Goal: Task Accomplishment & Management: Use online tool/utility

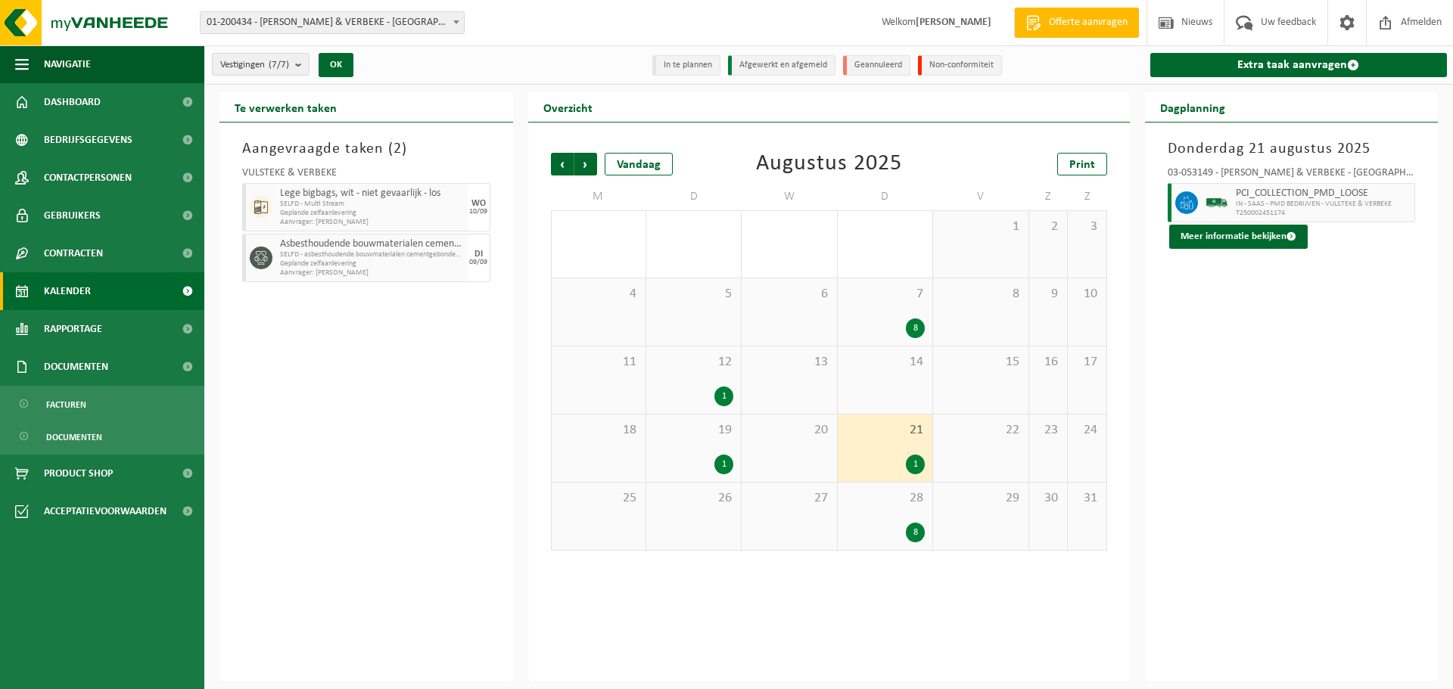
click at [880, 496] on span "28" at bounding box center [884, 498] width 79 height 17
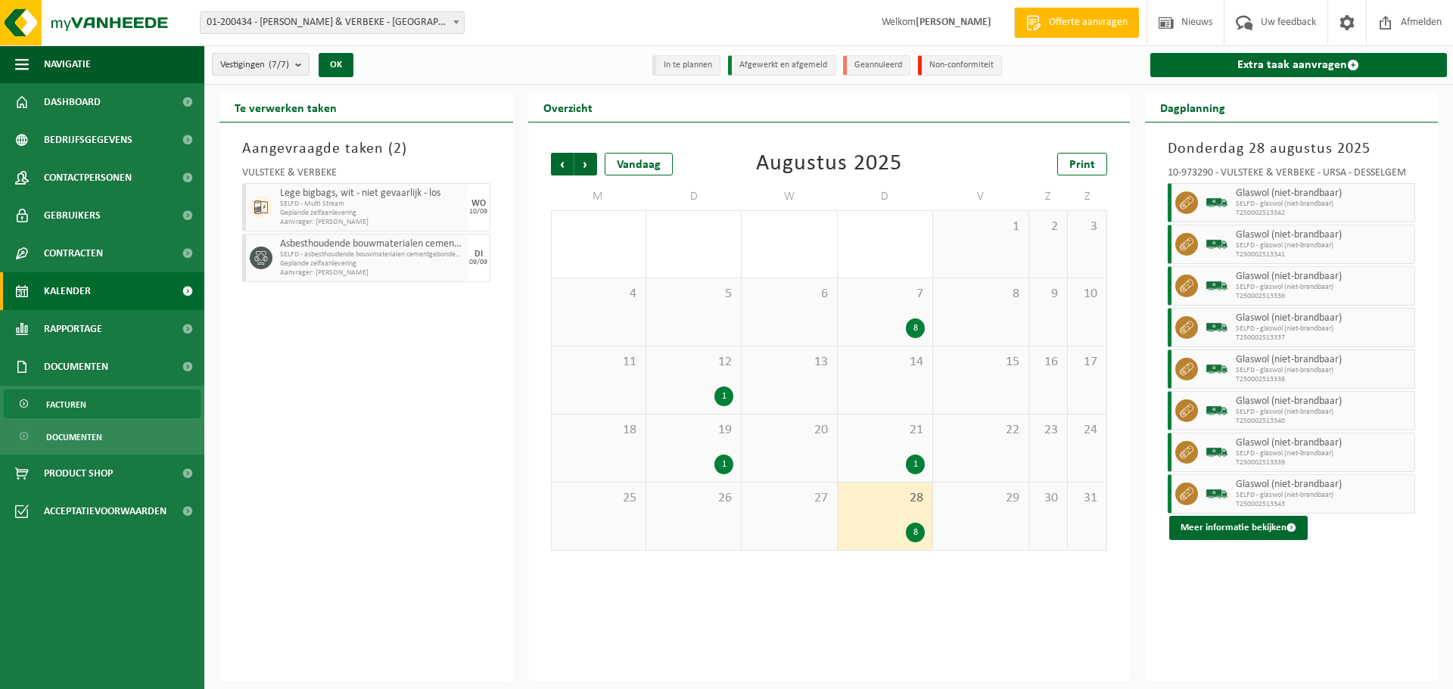
click at [91, 397] on link "Facturen" at bounding box center [102, 404] width 197 height 29
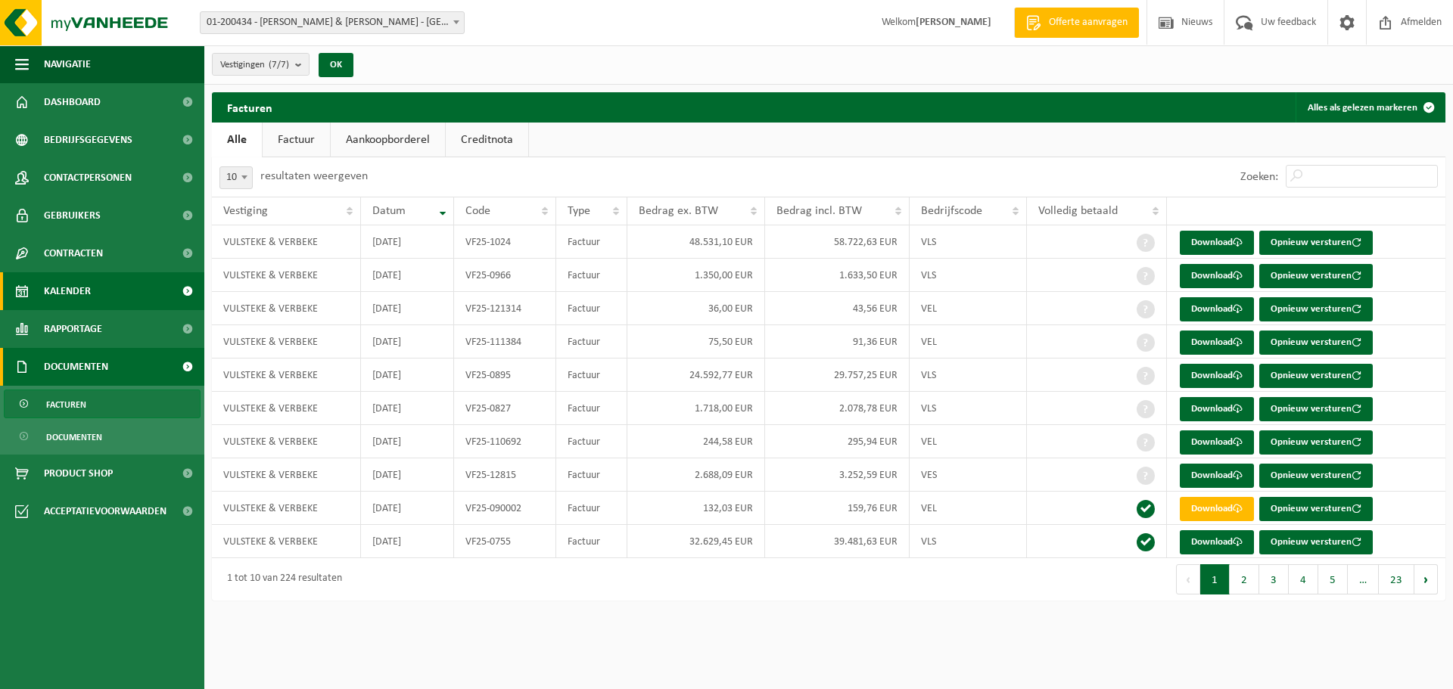
click at [68, 294] on span "Kalender" at bounding box center [67, 291] width 47 height 38
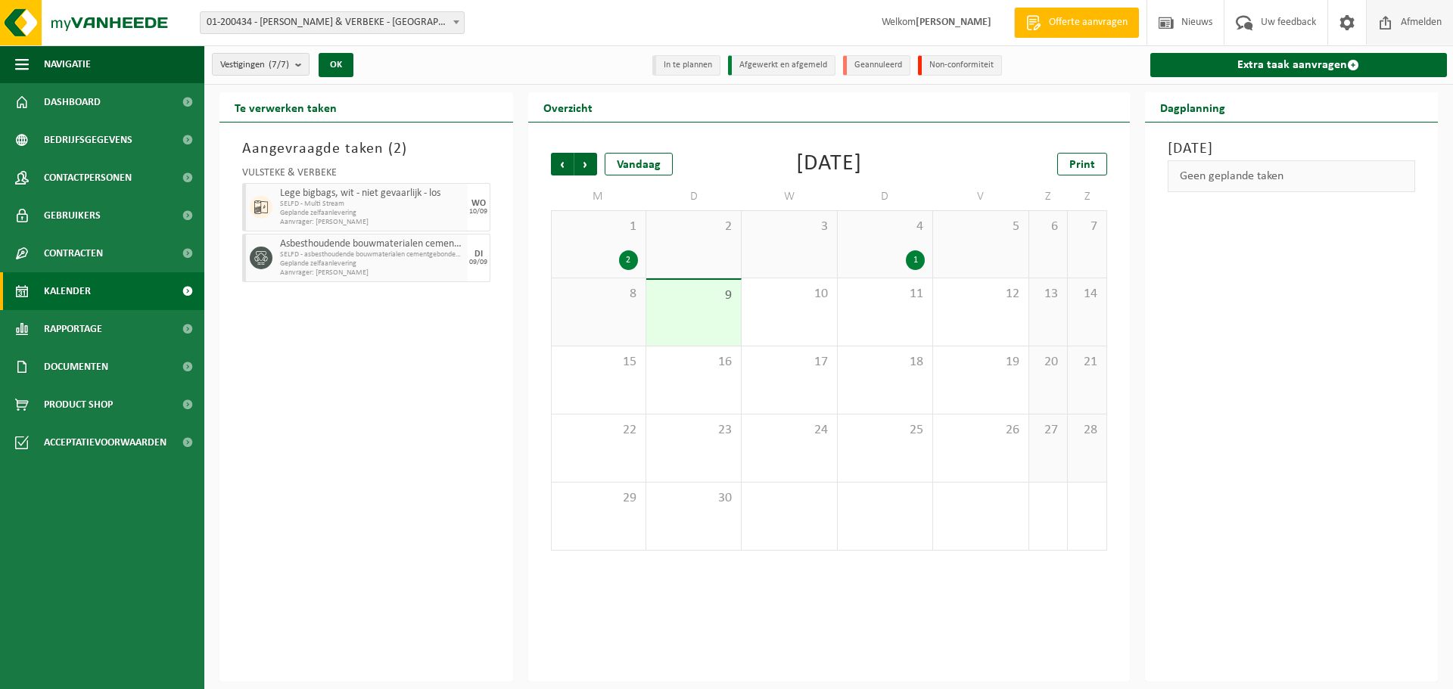
click at [1397, 23] on span "Afmelden" at bounding box center [1421, 22] width 48 height 45
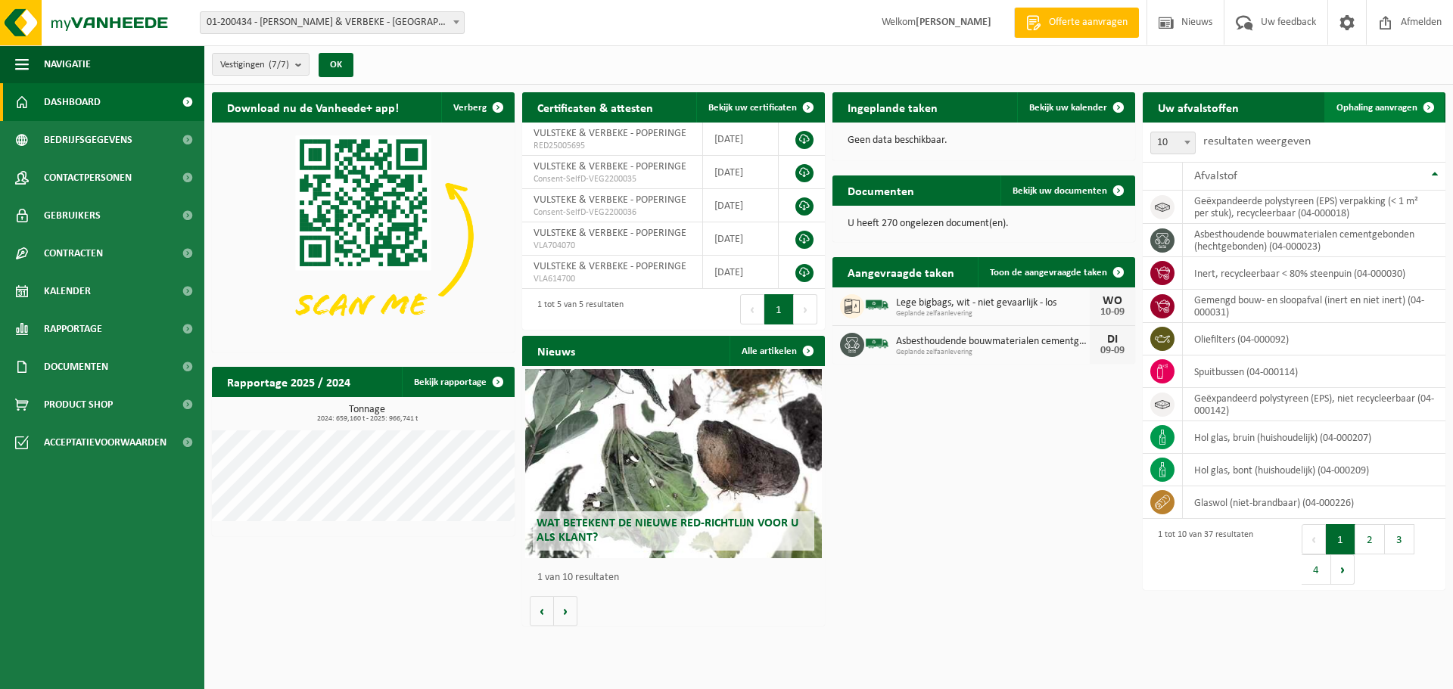
click at [1376, 104] on span "Ophaling aanvragen" at bounding box center [1376, 108] width 81 height 10
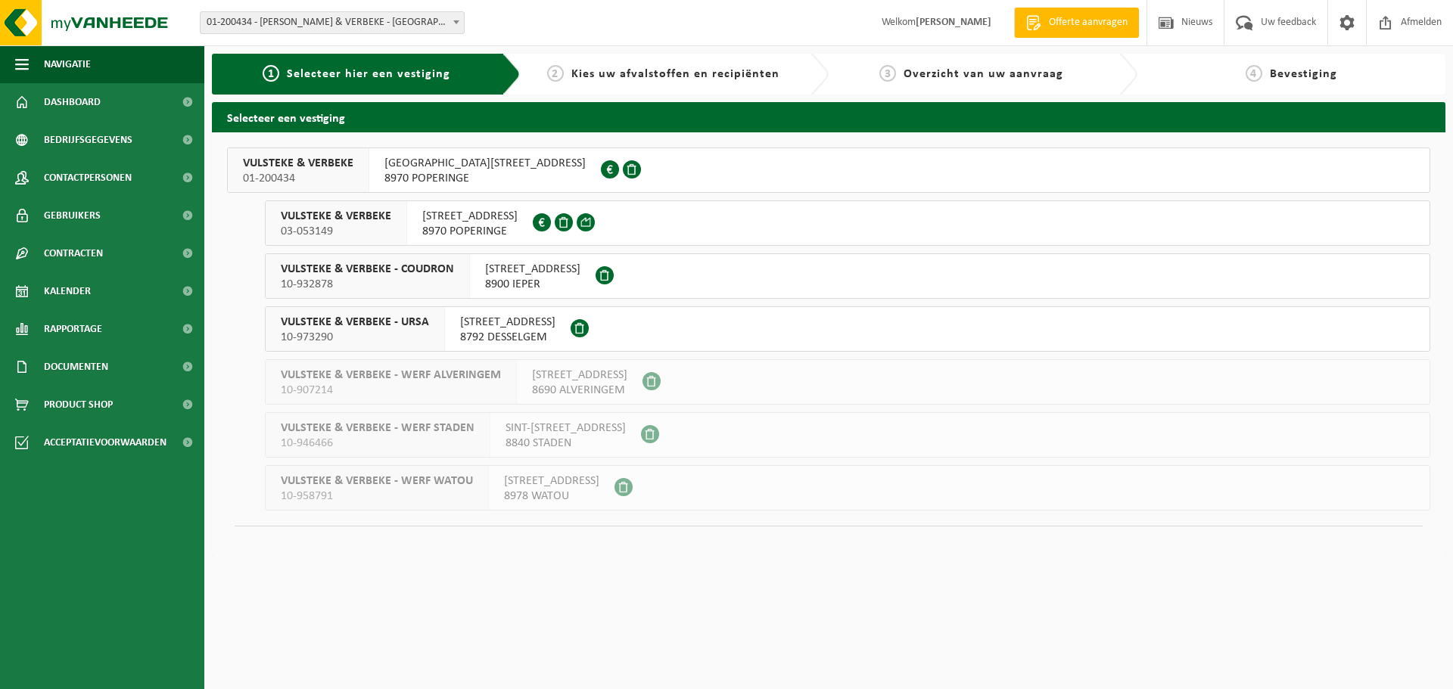
click at [303, 169] on span "VULSTEKE & VERBEKE" at bounding box center [298, 163] width 110 height 15
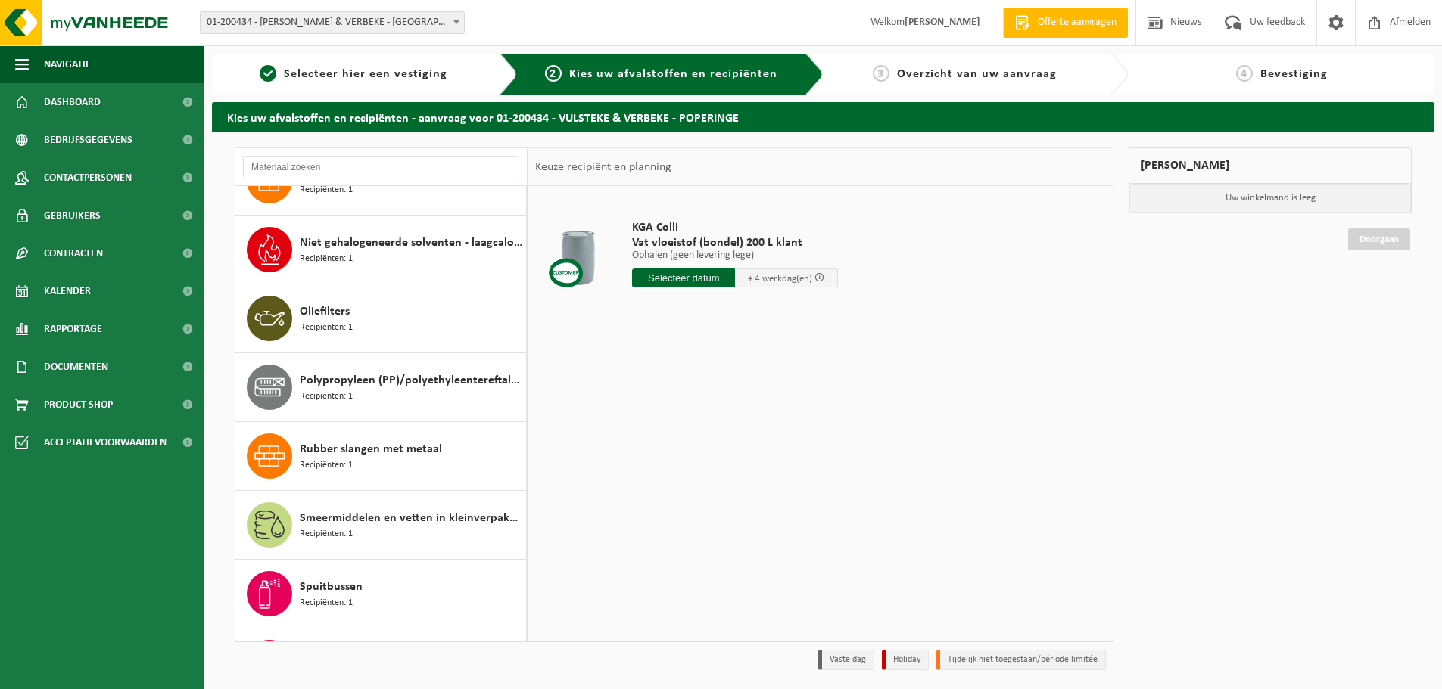
scroll to position [1286, 0]
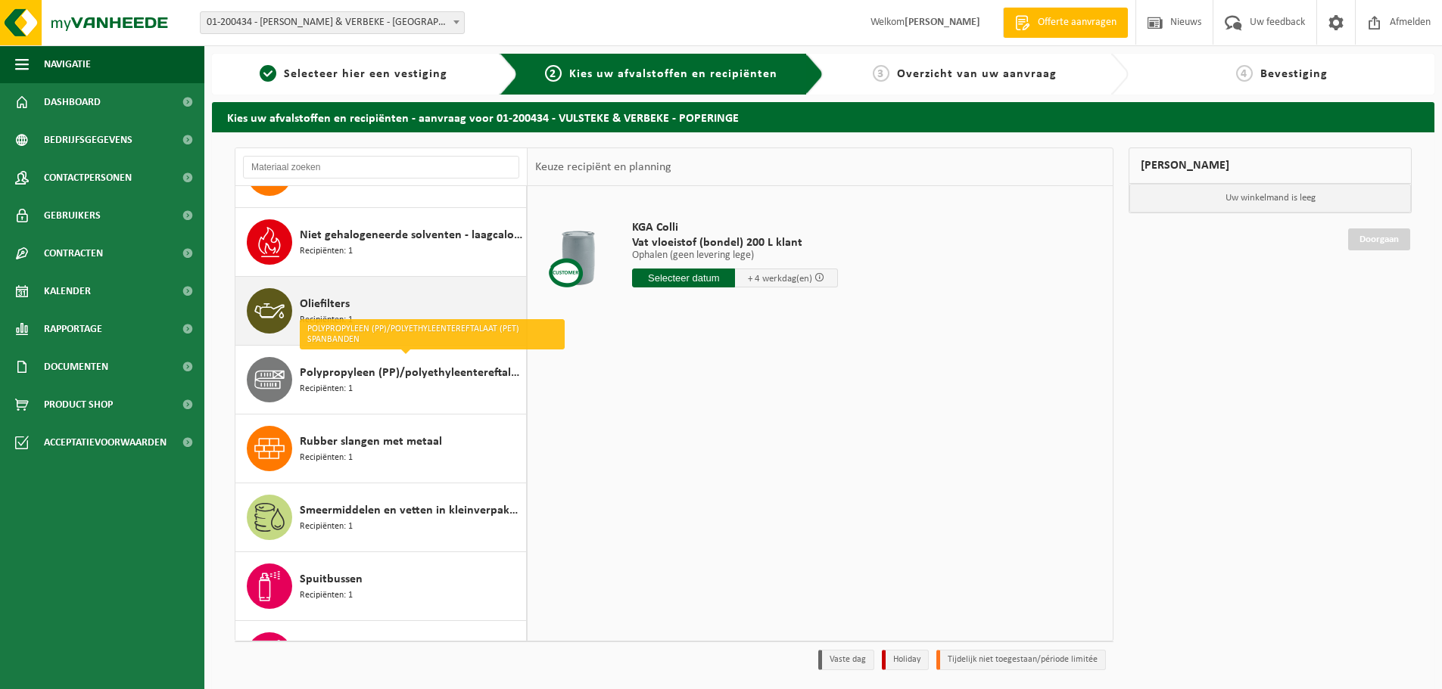
click at [325, 305] on span "Oliefilters" at bounding box center [325, 304] width 50 height 18
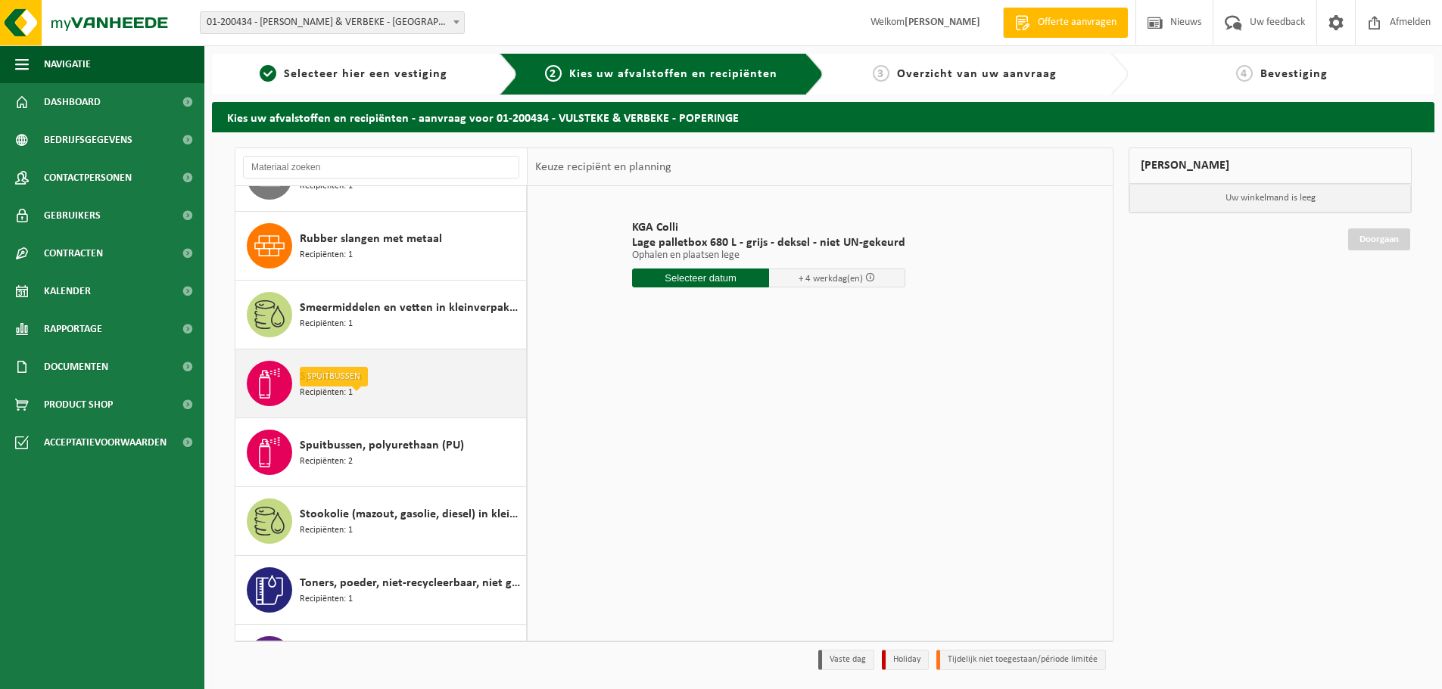
scroll to position [1453, 0]
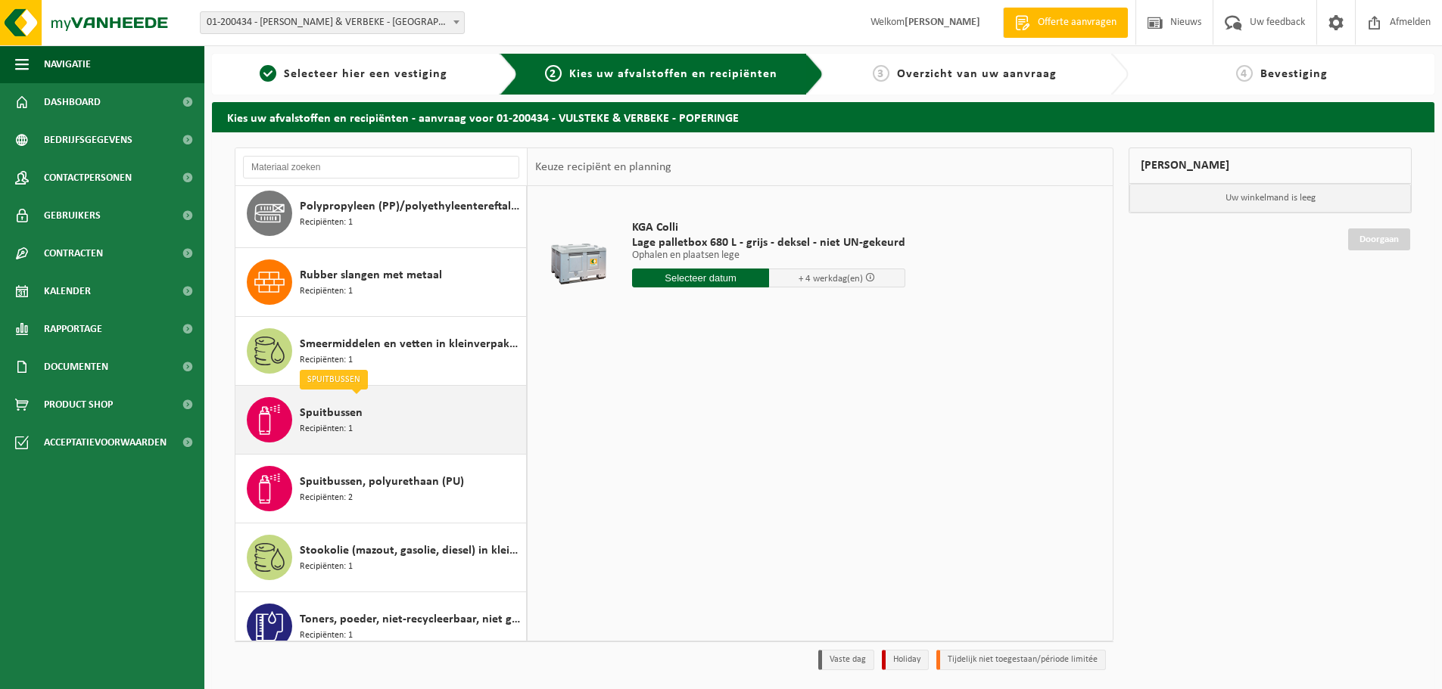
click at [343, 434] on span "Recipiënten: 1" at bounding box center [326, 429] width 53 height 14
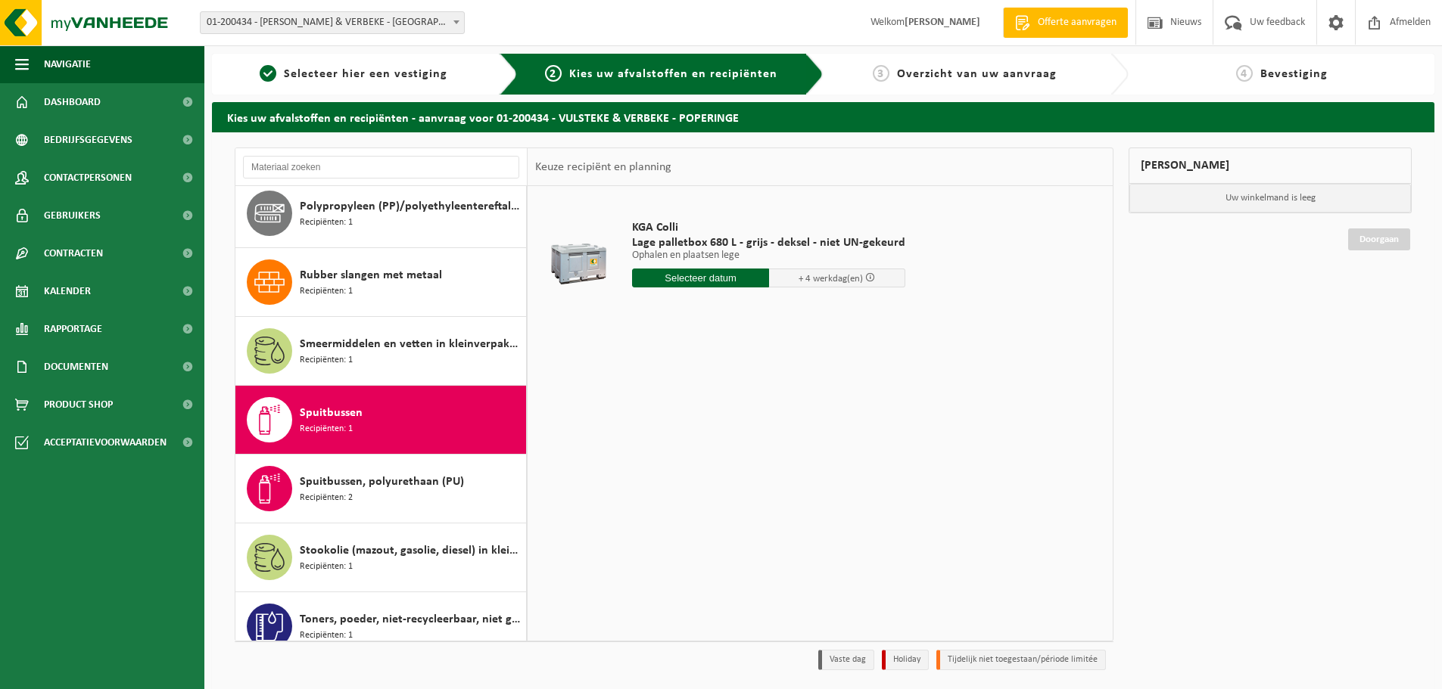
scroll to position [1610, 0]
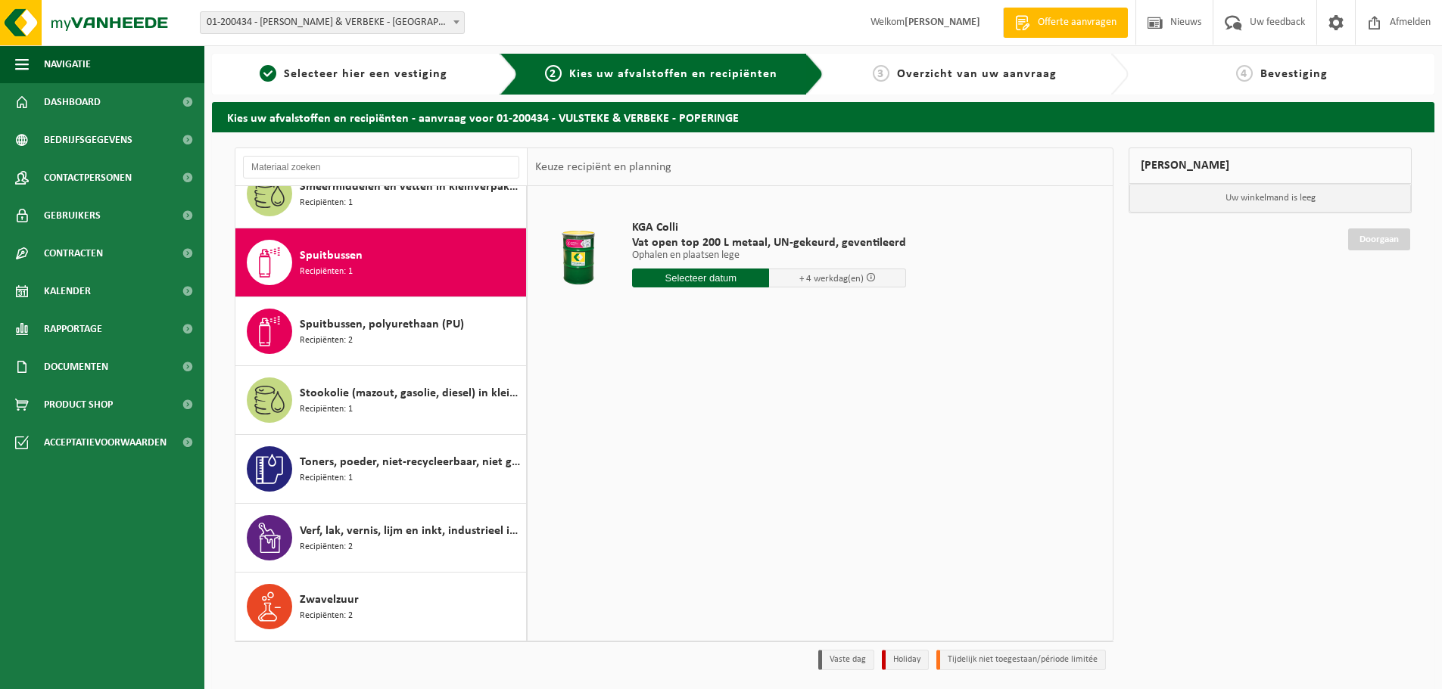
click at [695, 276] on input "text" at bounding box center [700, 278] width 137 height 19
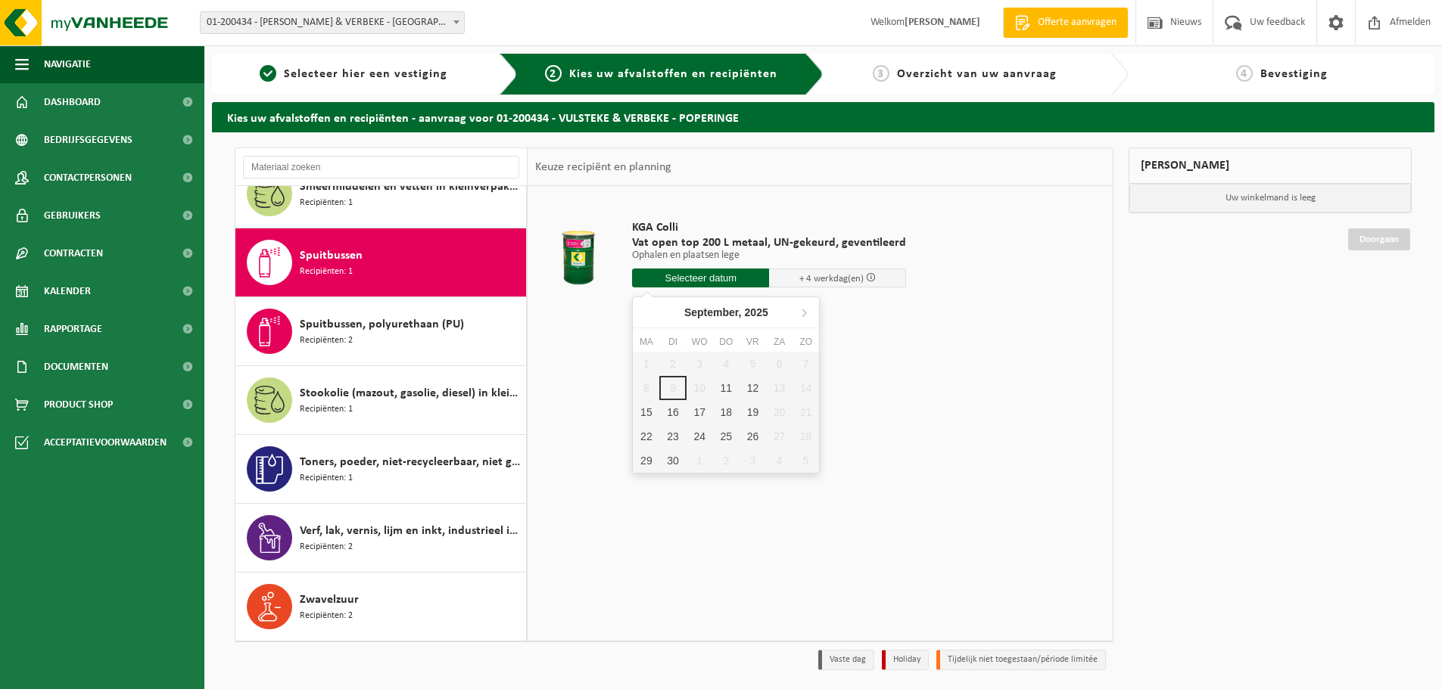
click at [866, 279] on span at bounding box center [871, 277] width 10 height 10
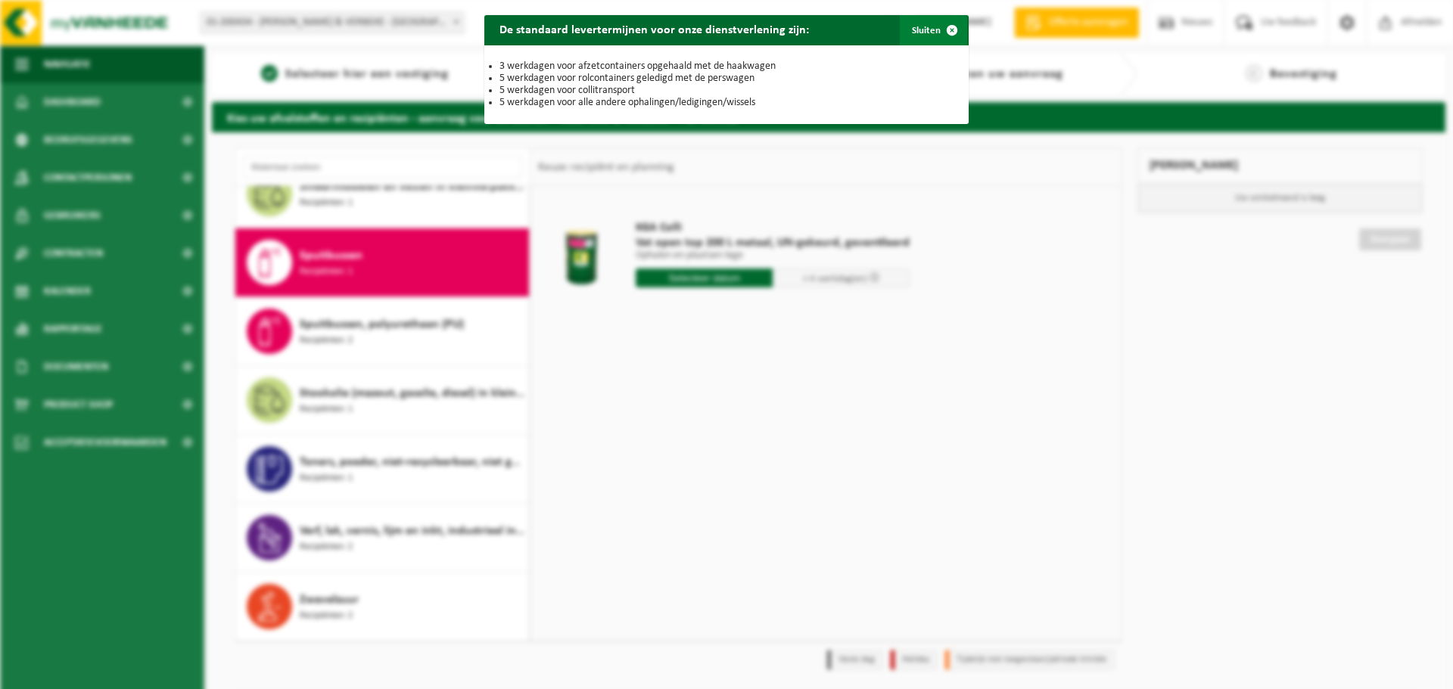
click at [944, 29] on span "button" at bounding box center [952, 30] width 30 height 30
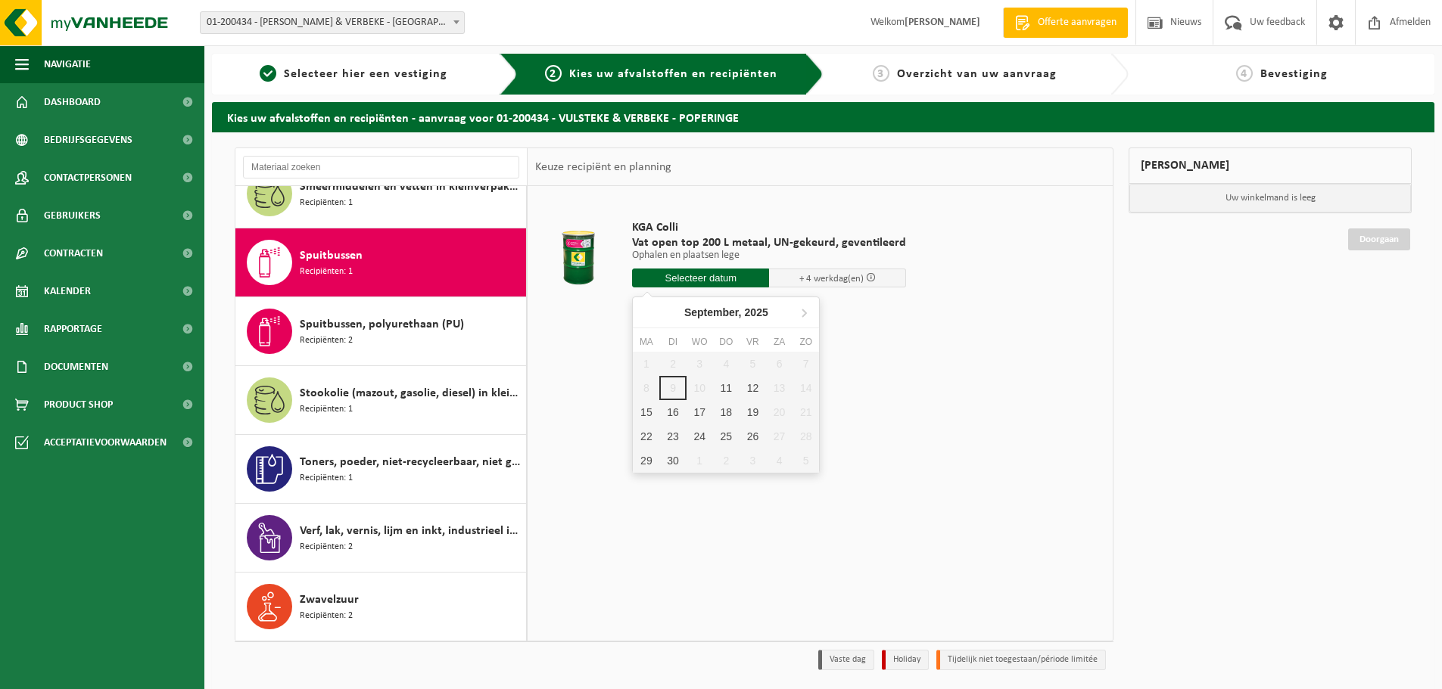
click at [715, 283] on input "text" at bounding box center [700, 278] width 137 height 19
click at [731, 389] on div "11" at bounding box center [726, 388] width 26 height 24
type input "Van 2025-09-11"
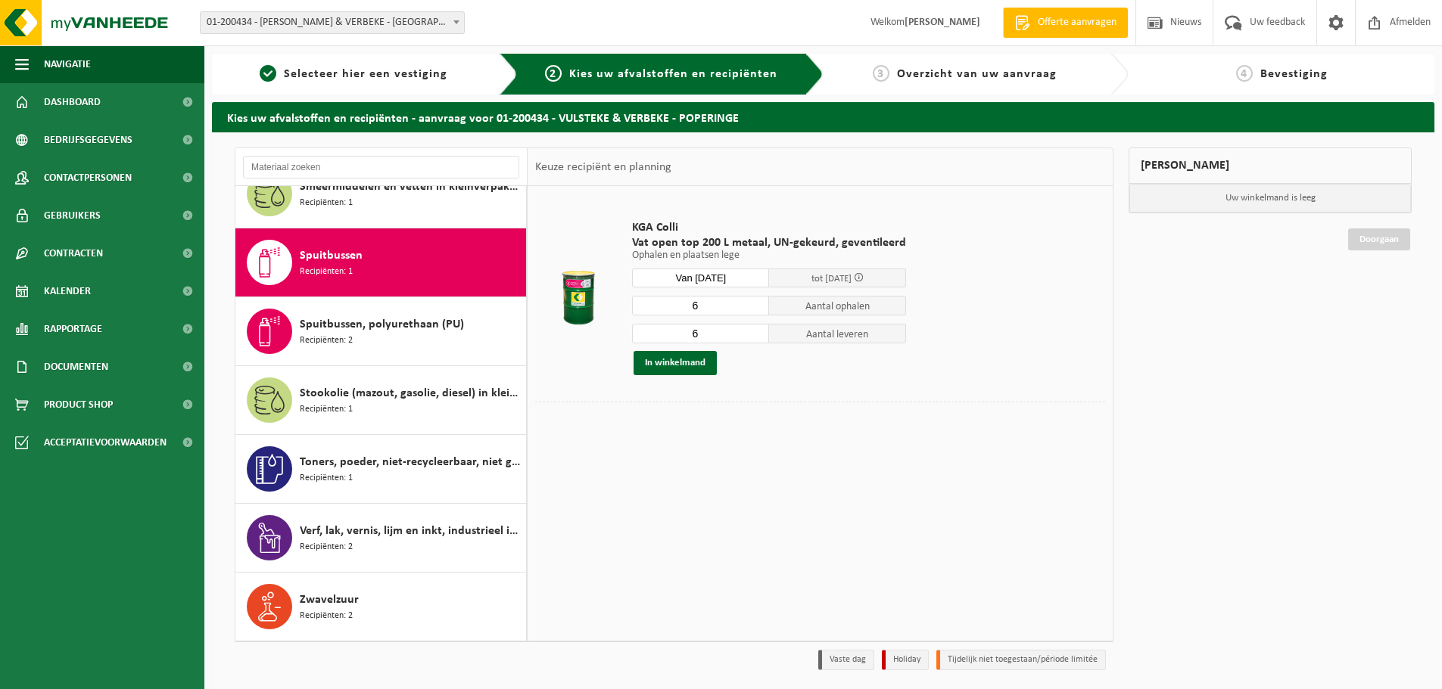
click at [697, 312] on input "6" at bounding box center [700, 306] width 137 height 20
click at [754, 306] on input "5" at bounding box center [700, 306] width 137 height 20
click at [754, 306] on input "4" at bounding box center [700, 306] width 137 height 20
type input "3"
click at [754, 306] on input "3" at bounding box center [700, 306] width 137 height 20
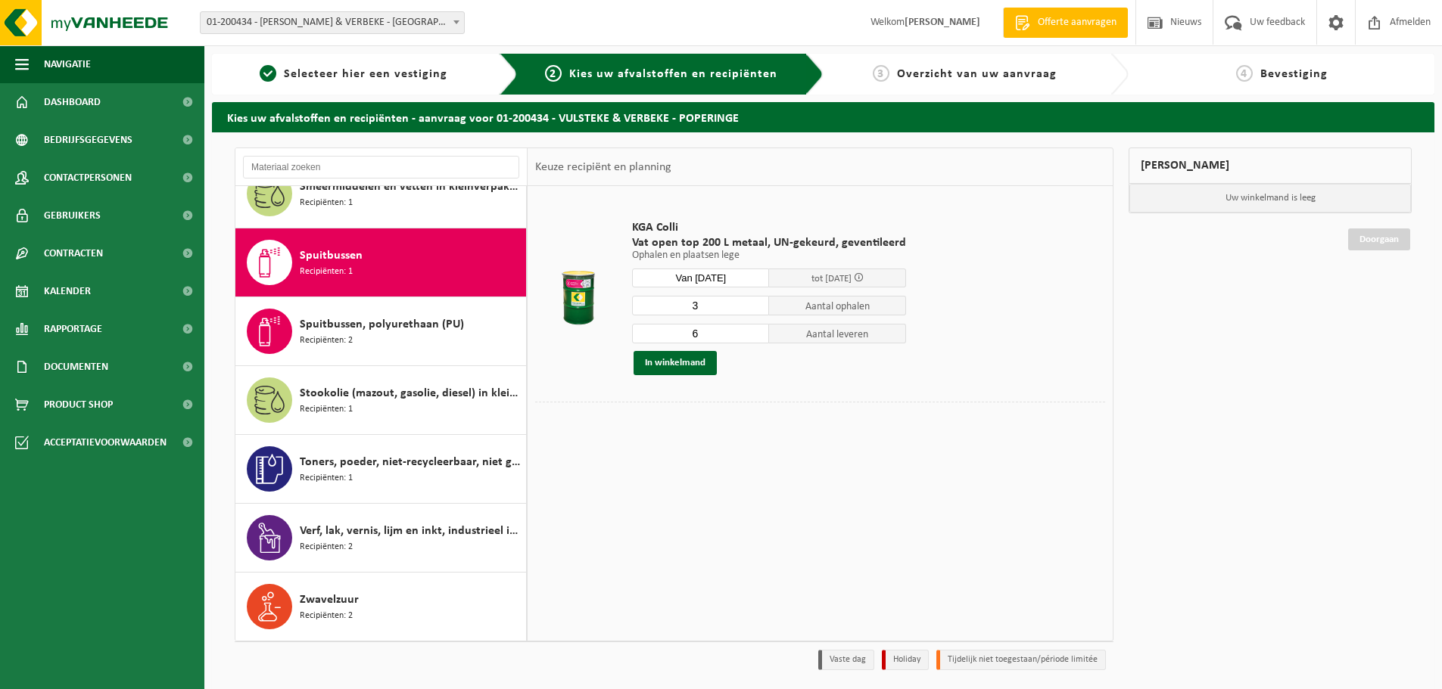
click at [701, 334] on input "6" at bounding box center [700, 334] width 137 height 20
click at [754, 338] on input "5" at bounding box center [700, 334] width 137 height 20
click at [754, 338] on input "4" at bounding box center [700, 334] width 137 height 20
type input "3"
click at [754, 338] on input "3" at bounding box center [700, 334] width 137 height 20
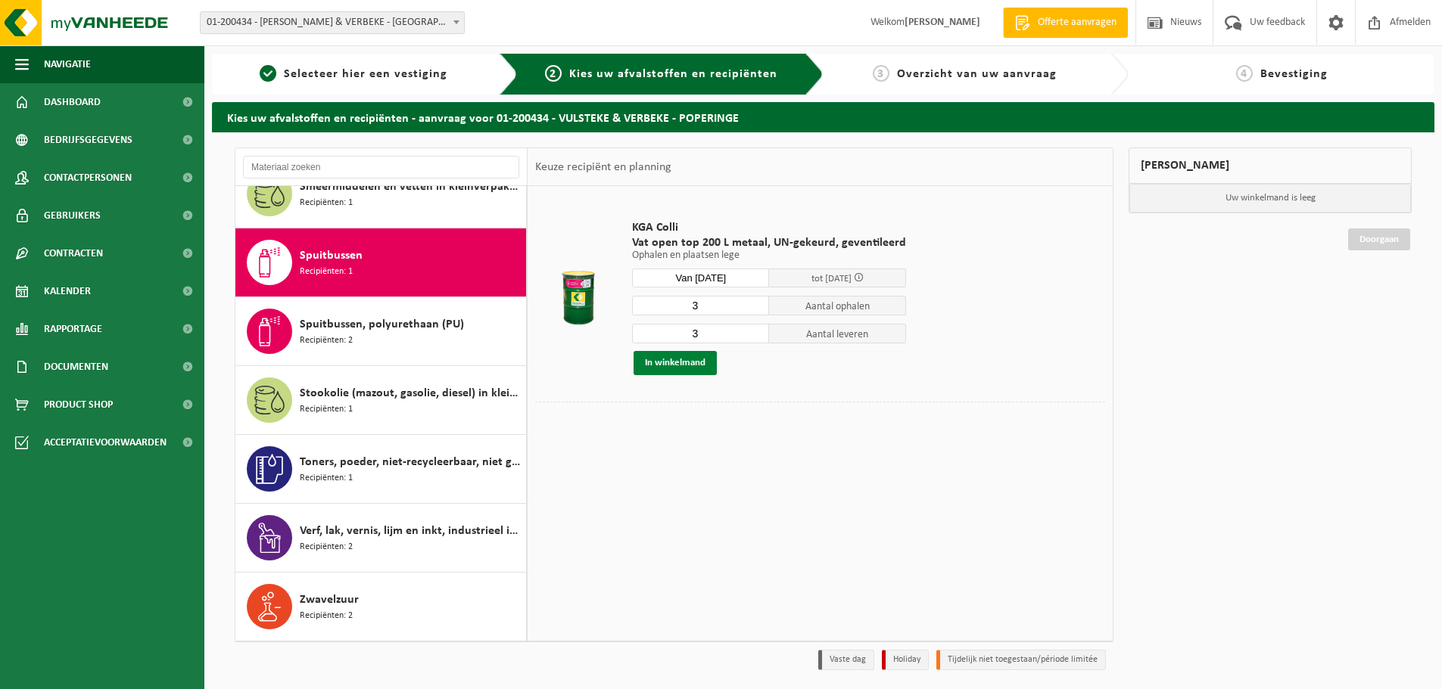
click at [686, 367] on button "In winkelmand" at bounding box center [674, 363] width 83 height 24
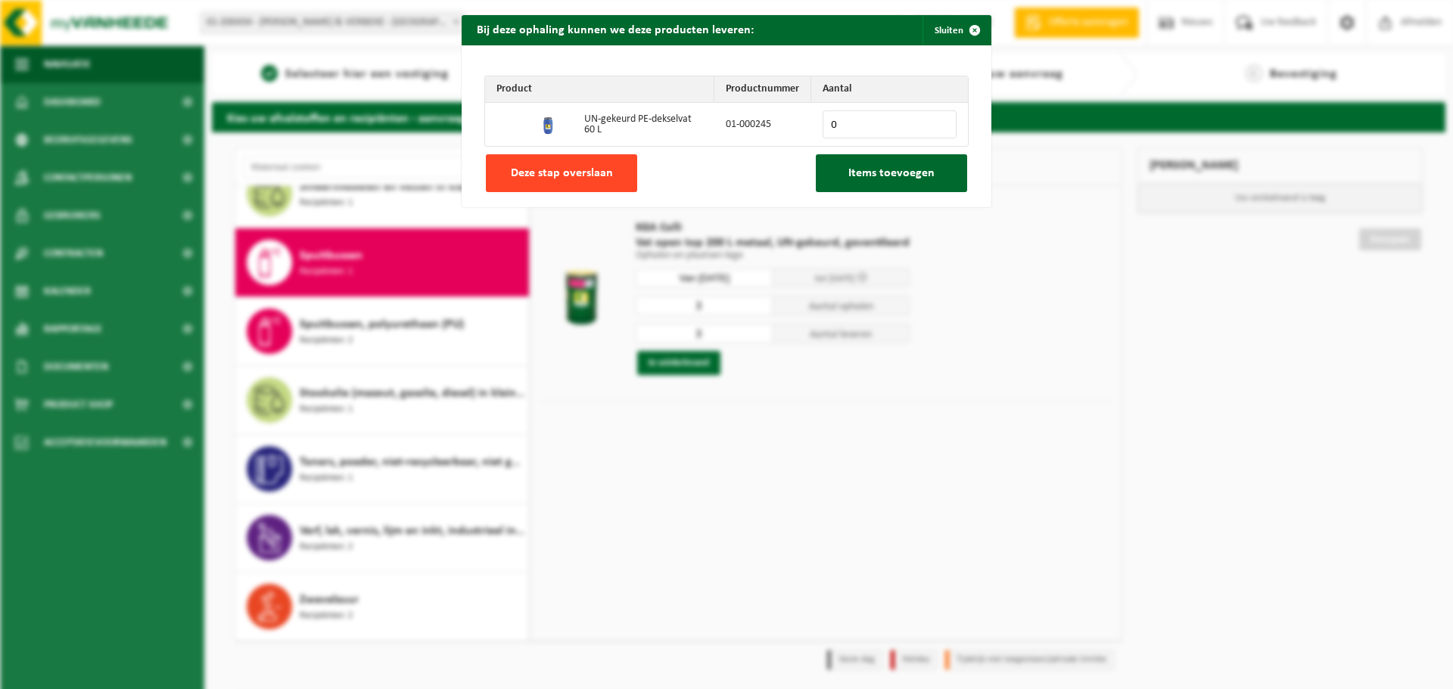
click at [597, 168] on span "Deze stap overslaan" at bounding box center [562, 173] width 102 height 12
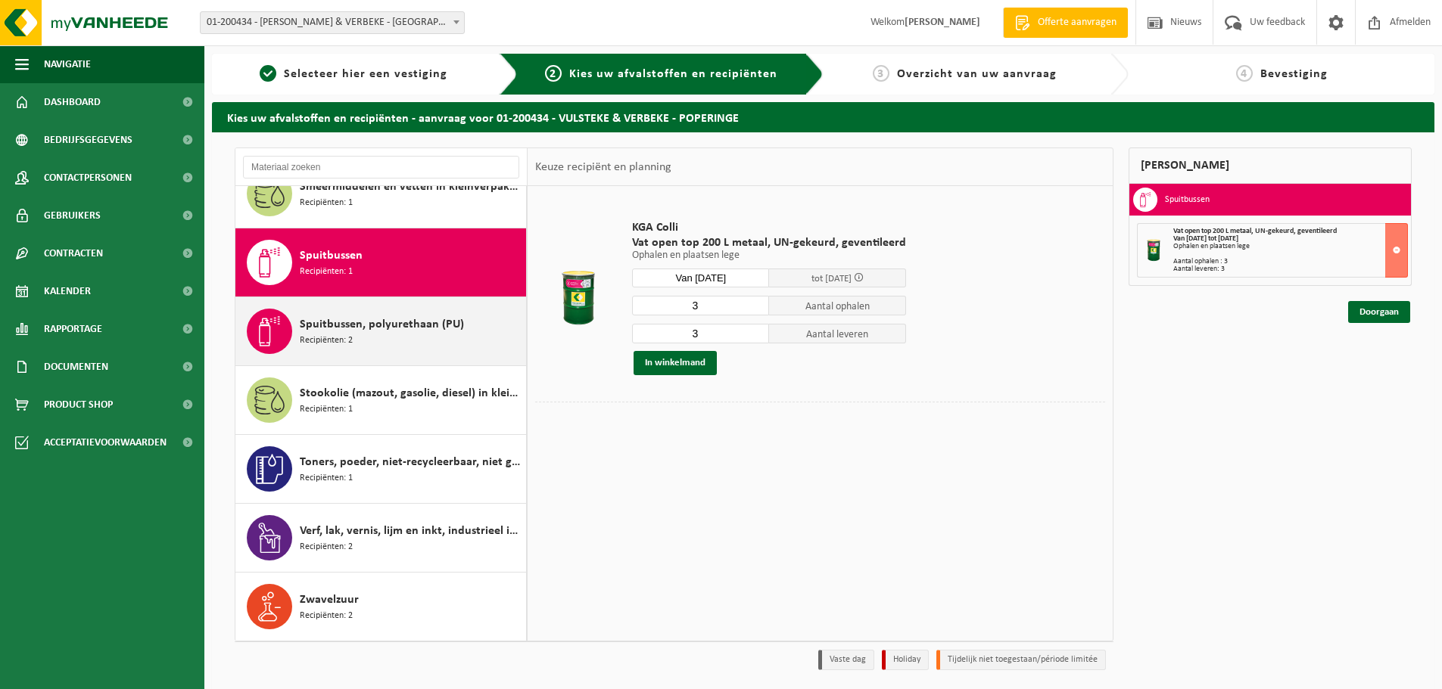
click at [341, 330] on span "Spuitbussen, polyurethaan (PU)" at bounding box center [382, 325] width 164 height 18
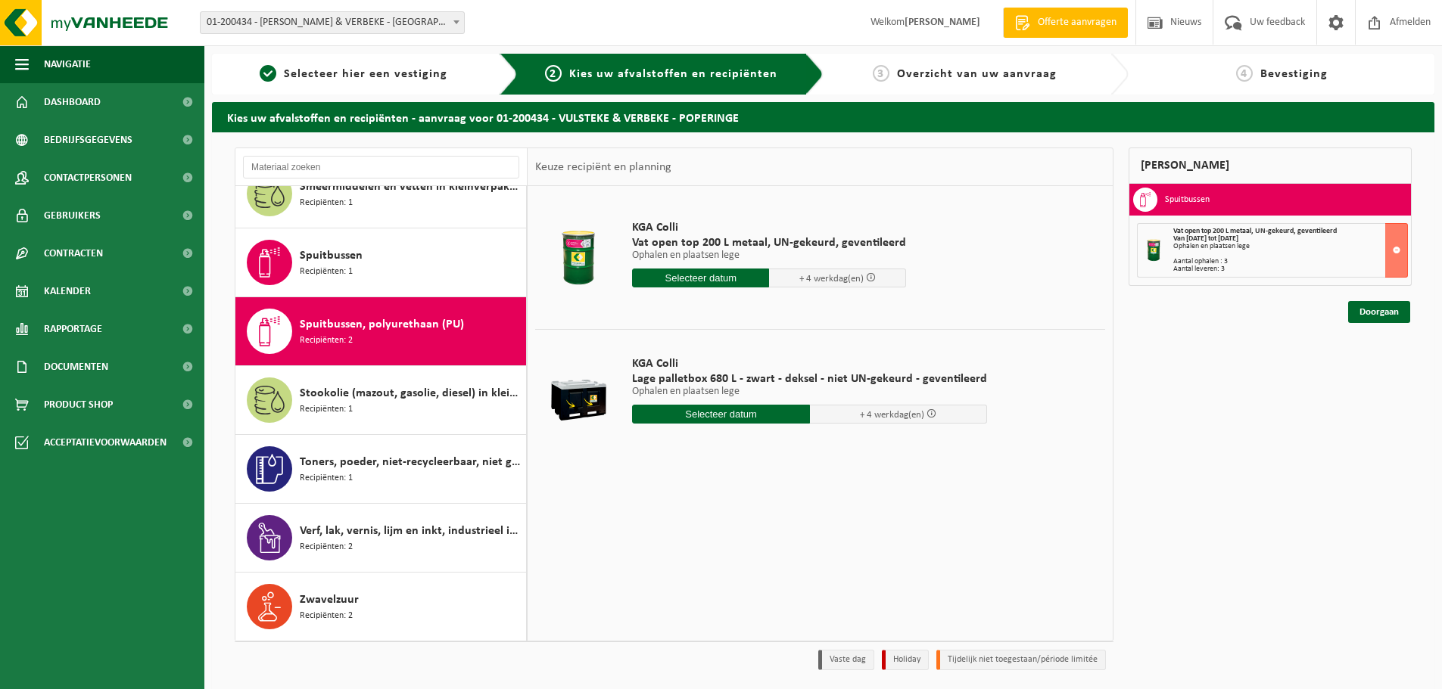
click at [689, 415] on input "text" at bounding box center [721, 414] width 178 height 19
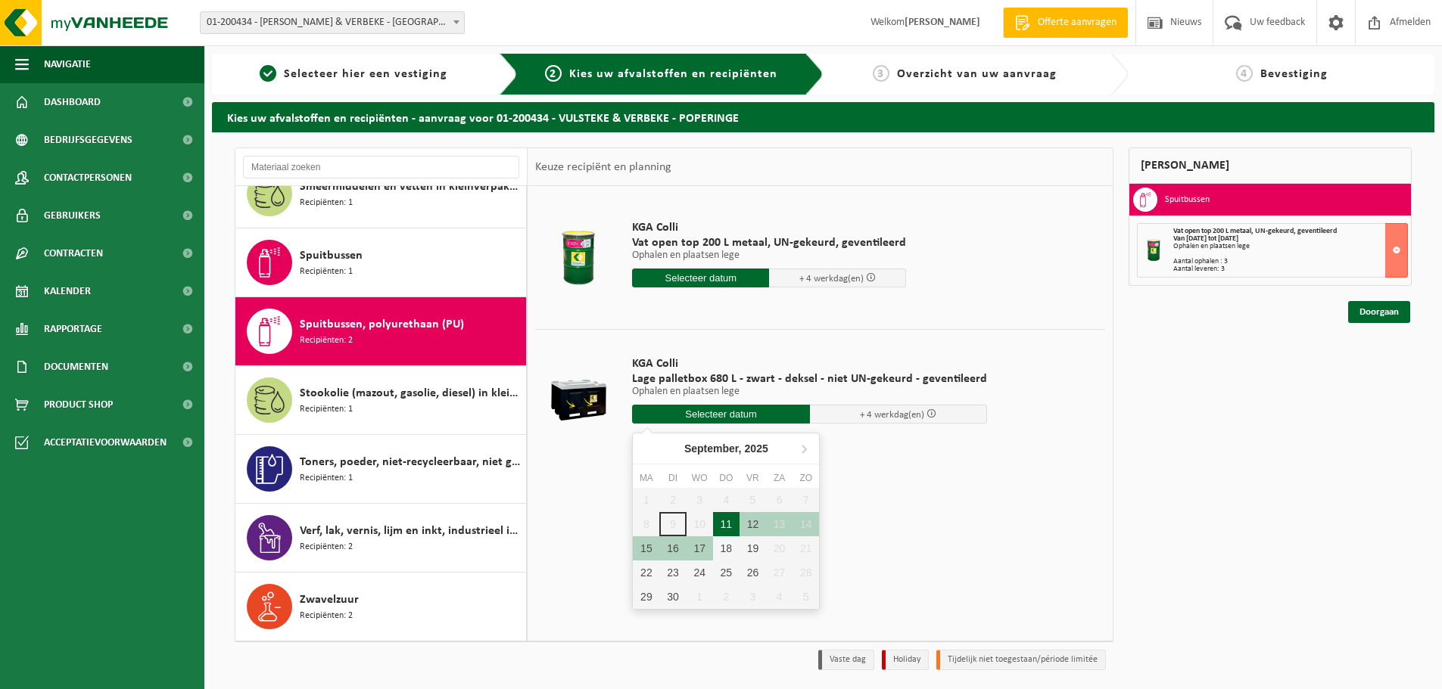
click at [728, 527] on div "11" at bounding box center [726, 524] width 26 height 24
type input "Van 2025-09-11"
type input "2025-09-11"
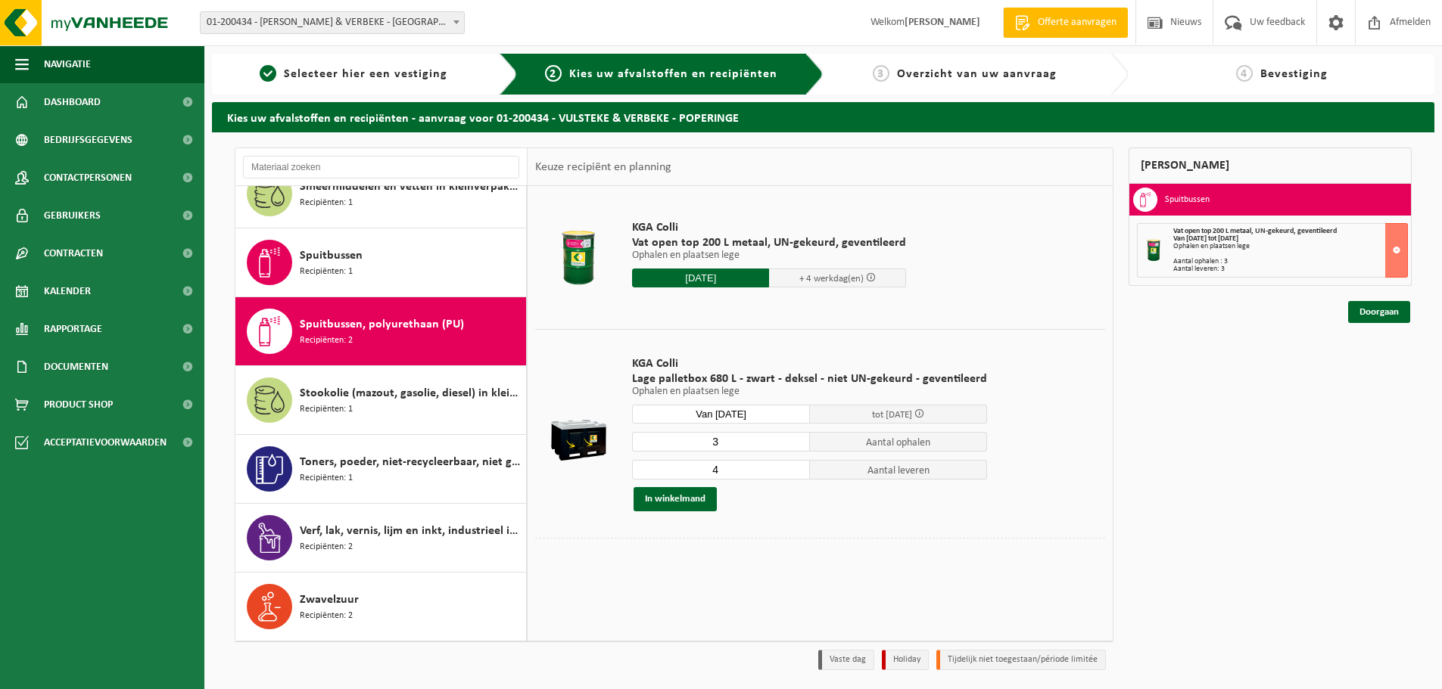
type input "3"
click at [795, 444] on input "3" at bounding box center [721, 442] width 178 height 20
type input "3"
click at [792, 472] on input "3" at bounding box center [721, 470] width 178 height 20
click at [671, 493] on button "In winkelmand" at bounding box center [674, 499] width 83 height 24
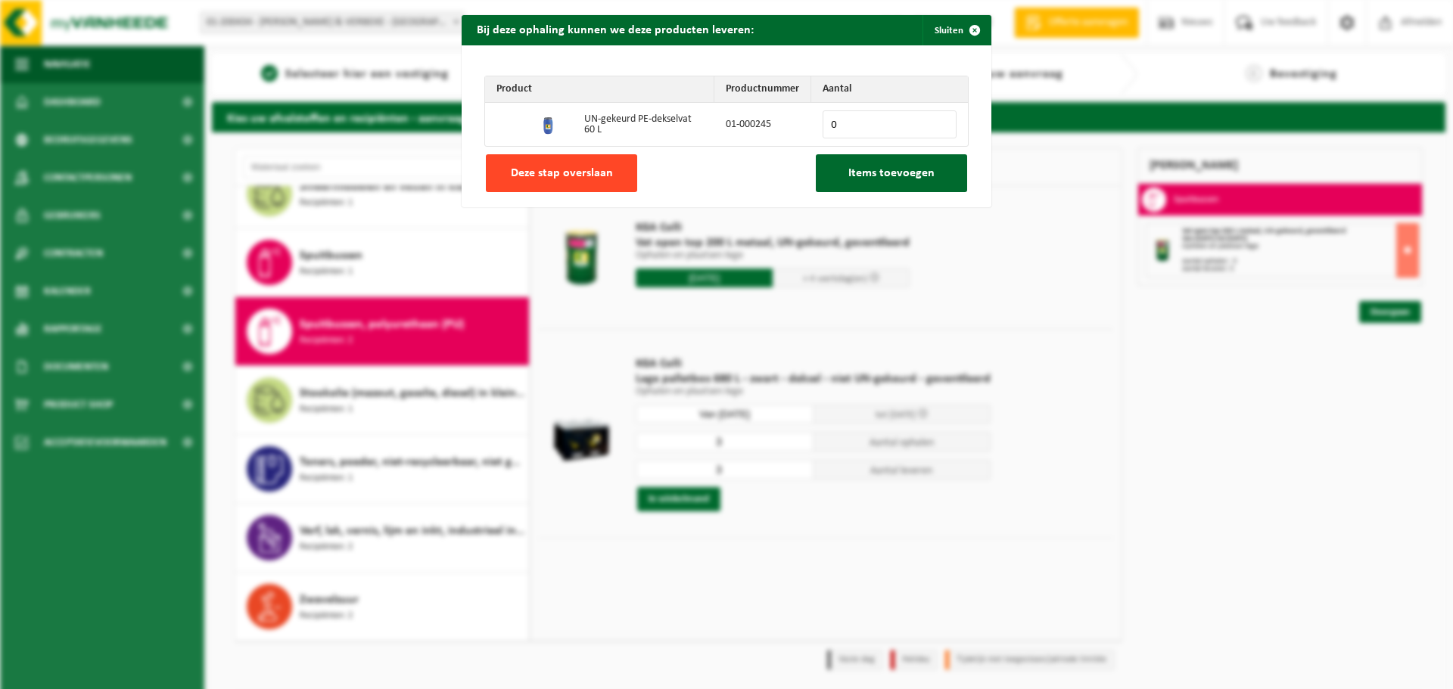
click at [606, 173] on button "Deze stap overslaan" at bounding box center [561, 173] width 151 height 38
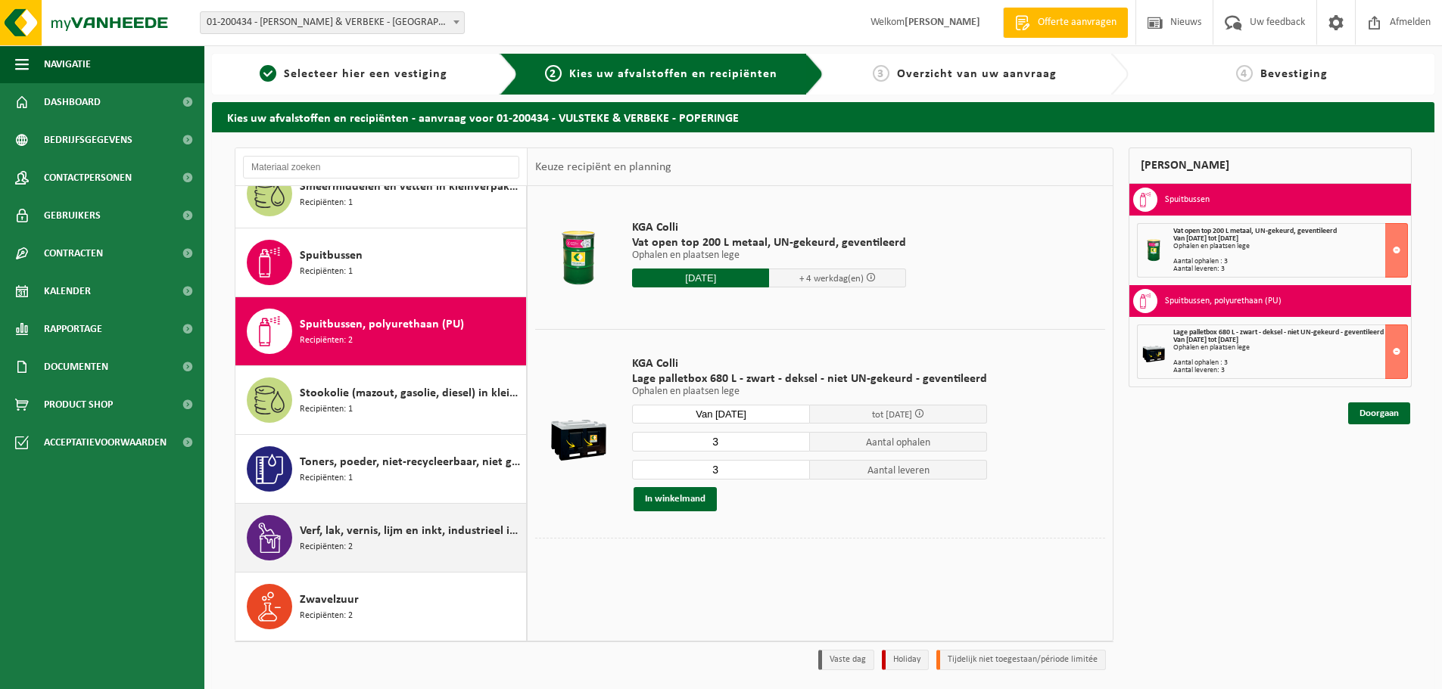
click at [366, 530] on span "Verf, lak, vernis, lijm en inkt, industrieel in kleinverpakking" at bounding box center [411, 531] width 222 height 18
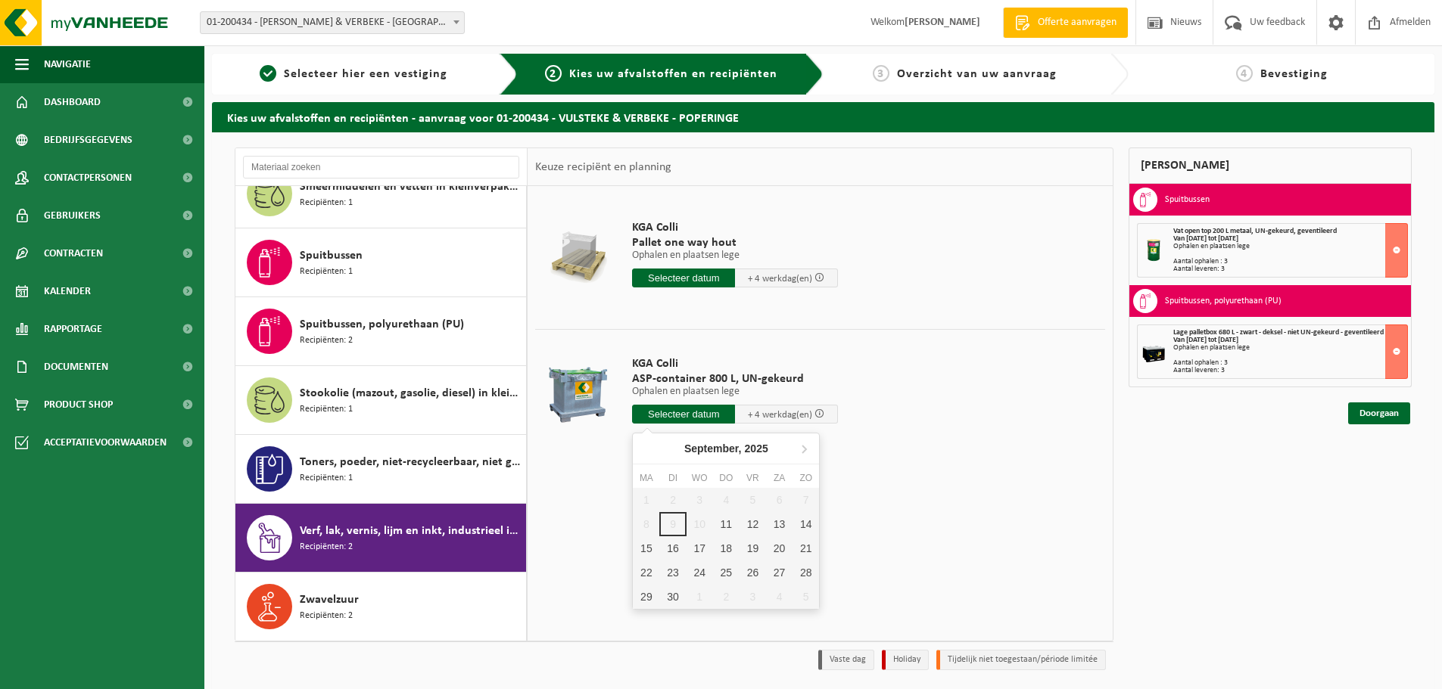
click at [676, 414] on input "text" at bounding box center [683, 414] width 103 height 19
click at [728, 530] on div "11" at bounding box center [726, 524] width 26 height 24
type input "Van 2025-09-11"
type input "2025-09-11"
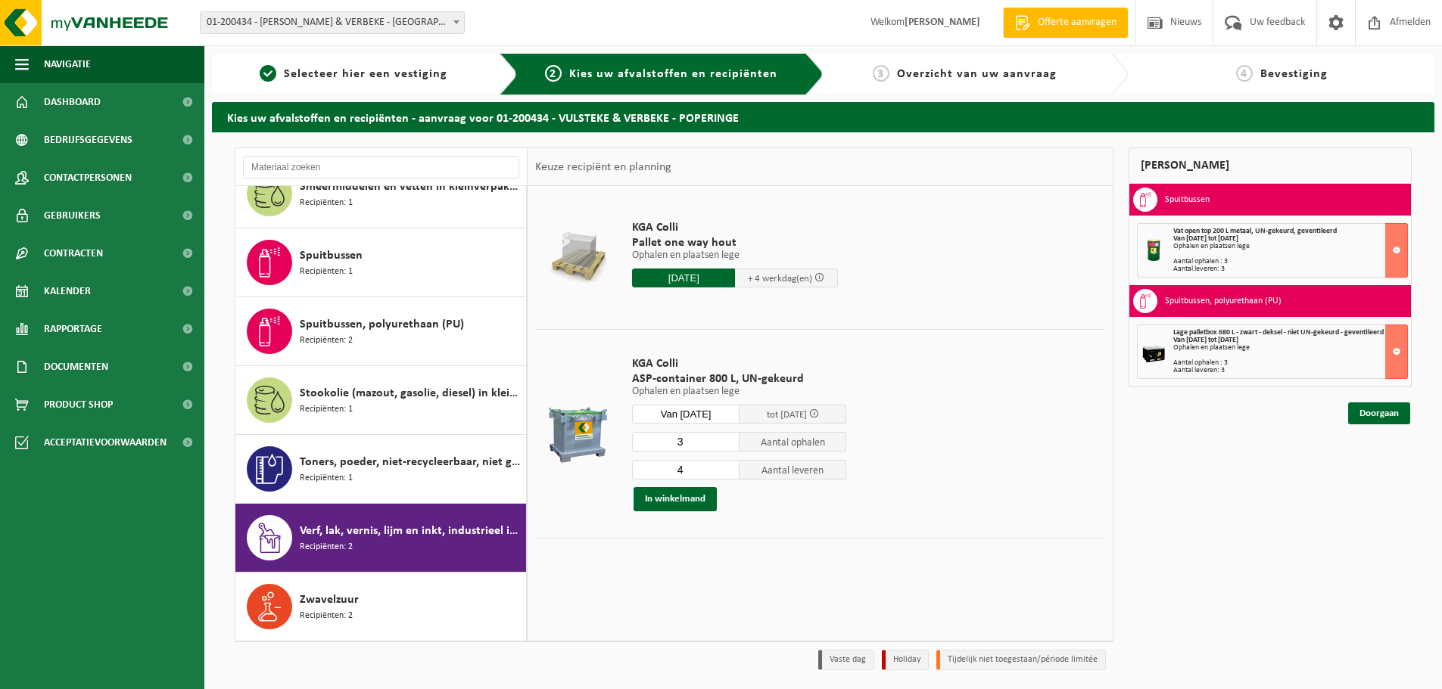
type input "4"
click at [727, 465] on input "4" at bounding box center [685, 470] width 107 height 20
click at [690, 499] on button "In winkelmand" at bounding box center [674, 499] width 83 height 24
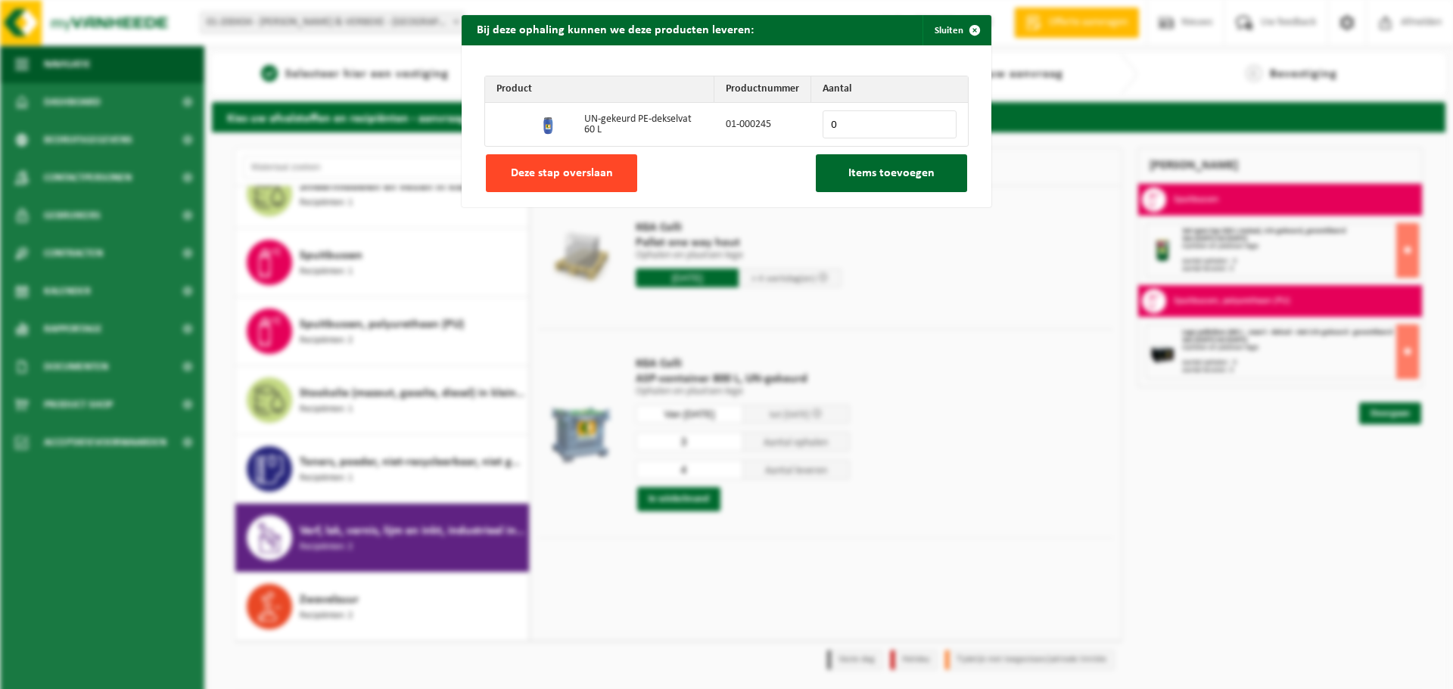
click at [577, 176] on span "Deze stap overslaan" at bounding box center [562, 173] width 102 height 12
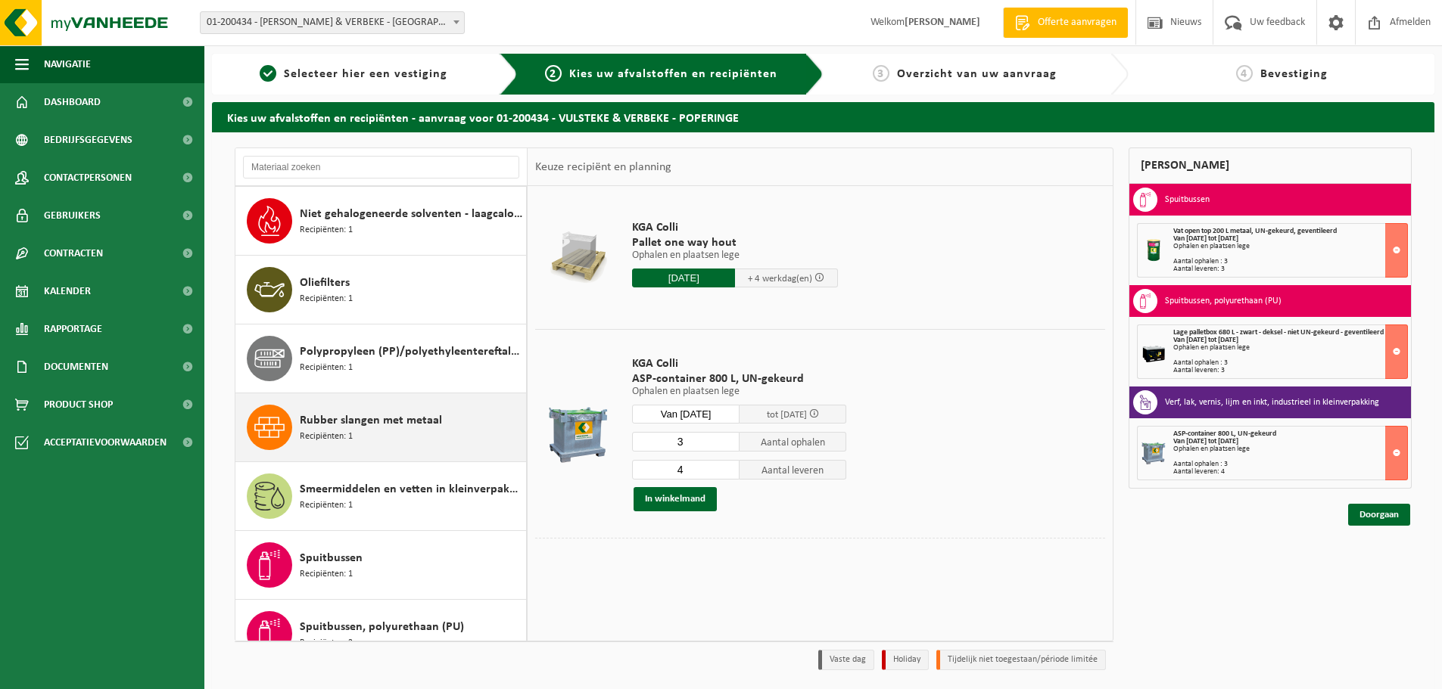
click at [328, 431] on span "Recipiënten: 1" at bounding box center [326, 437] width 53 height 14
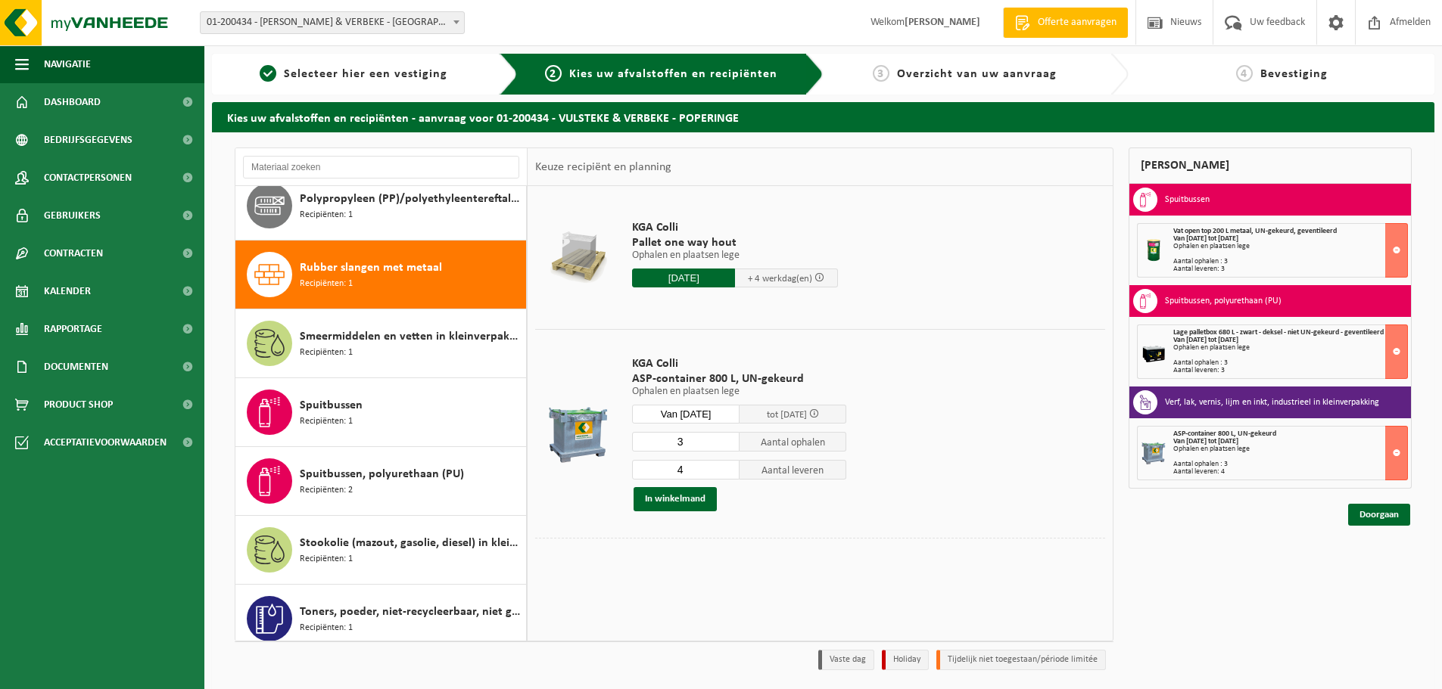
scroll to position [1515, 0]
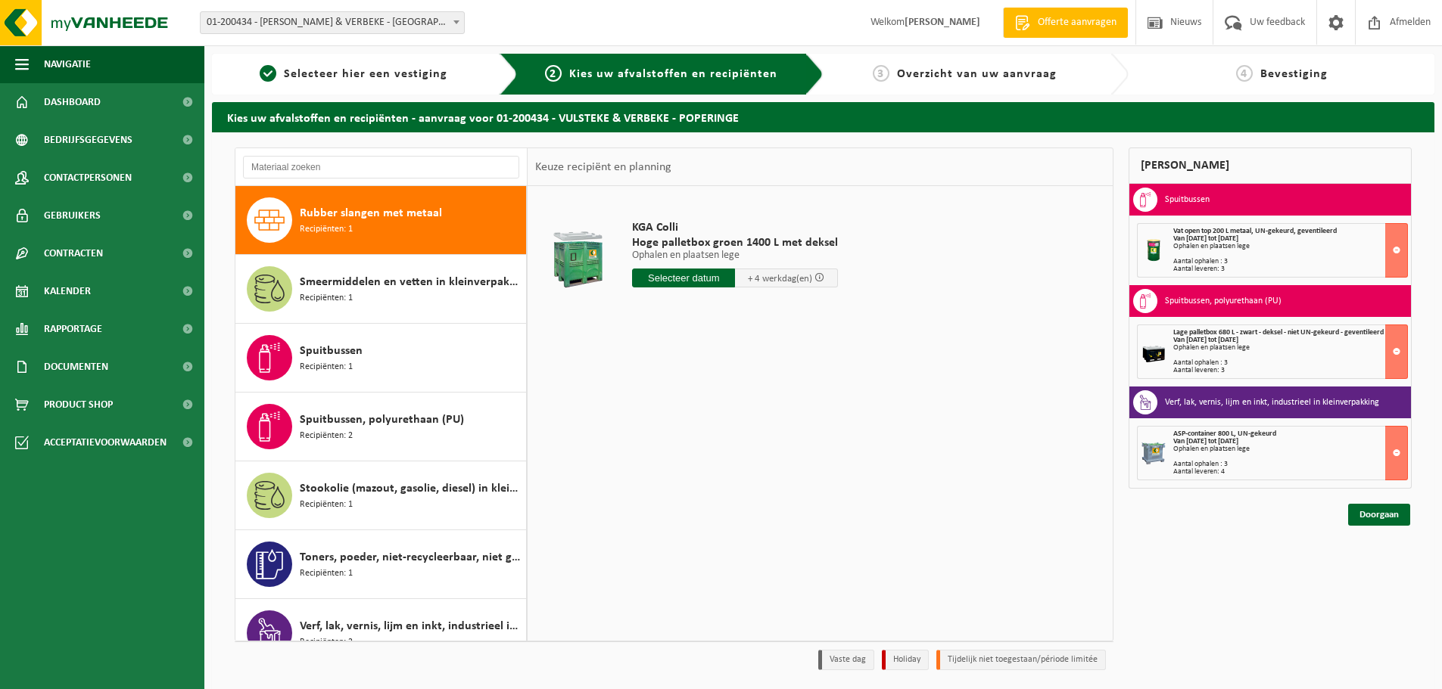
click at [661, 283] on input "text" at bounding box center [683, 278] width 103 height 19
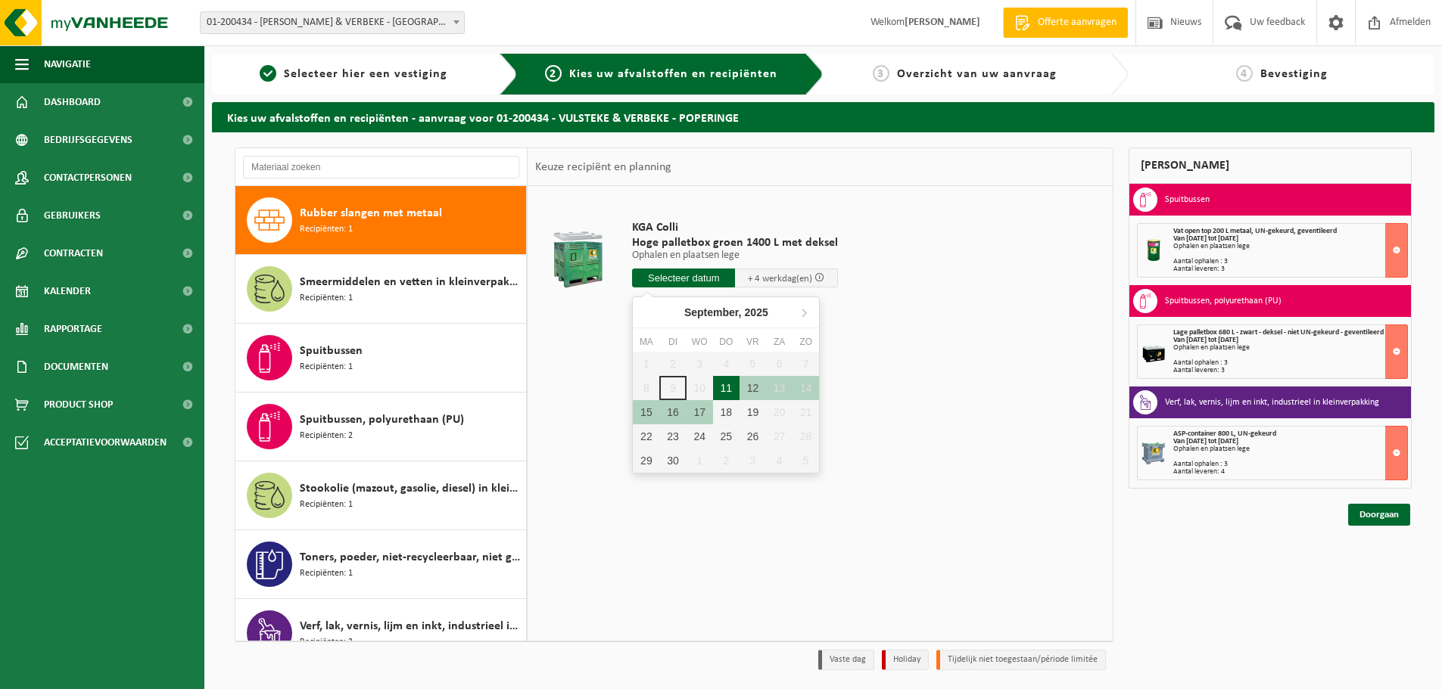
click at [725, 384] on div "11" at bounding box center [726, 388] width 26 height 24
type input "Van 2025-09-11"
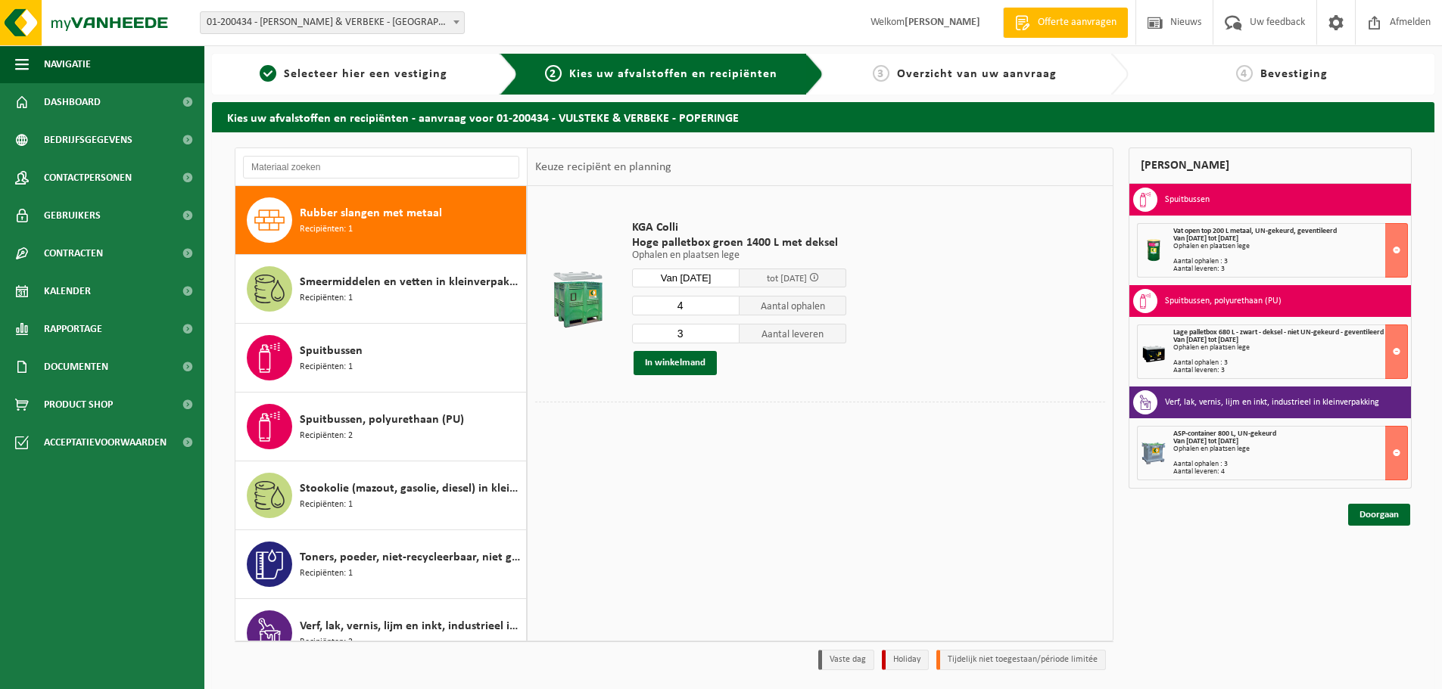
click at [726, 338] on input "3" at bounding box center [685, 334] width 107 height 20
click at [726, 338] on input "2" at bounding box center [685, 334] width 107 height 20
type input "1"
click at [726, 338] on input "1" at bounding box center [685, 334] width 107 height 20
click at [726, 311] on input "3" at bounding box center [685, 306] width 107 height 20
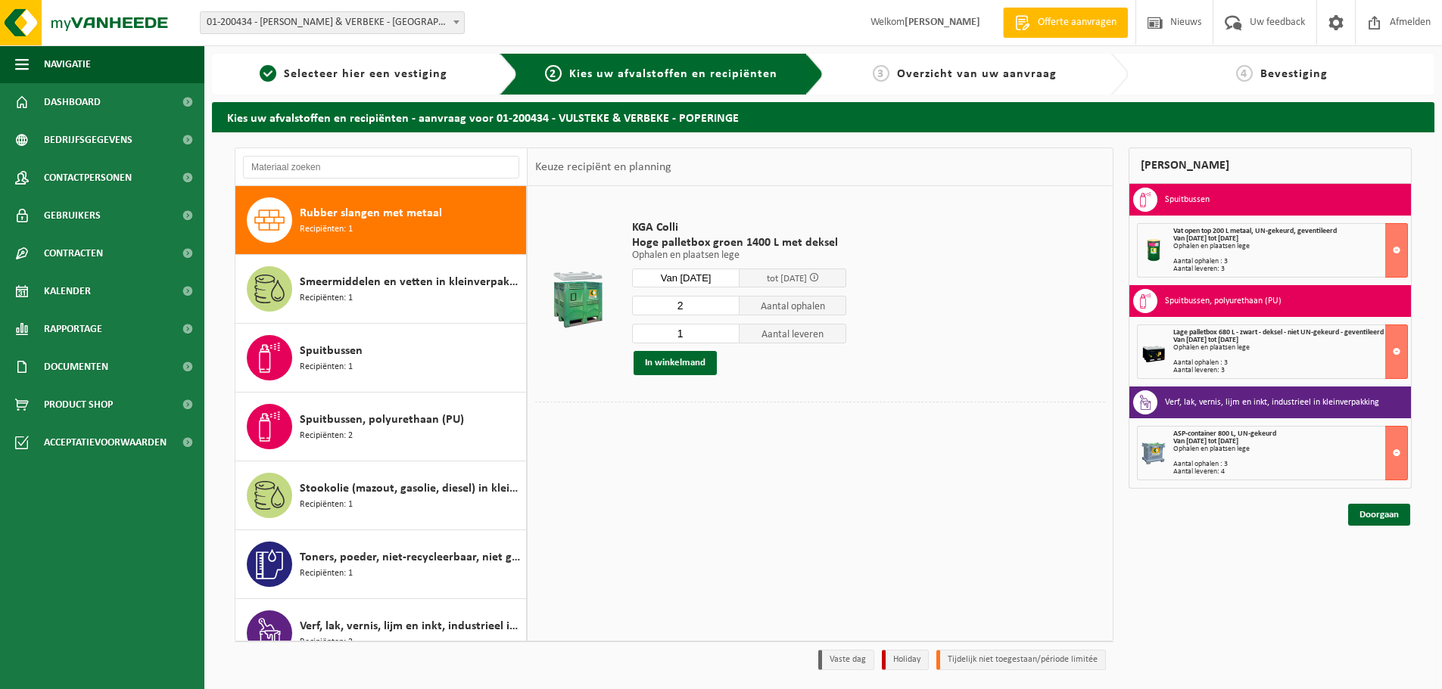
click at [726, 311] on input "2" at bounding box center [685, 306] width 107 height 20
type input "1"
click at [726, 311] on input "1" at bounding box center [685, 306] width 107 height 20
click at [683, 362] on button "In winkelmand" at bounding box center [674, 363] width 83 height 24
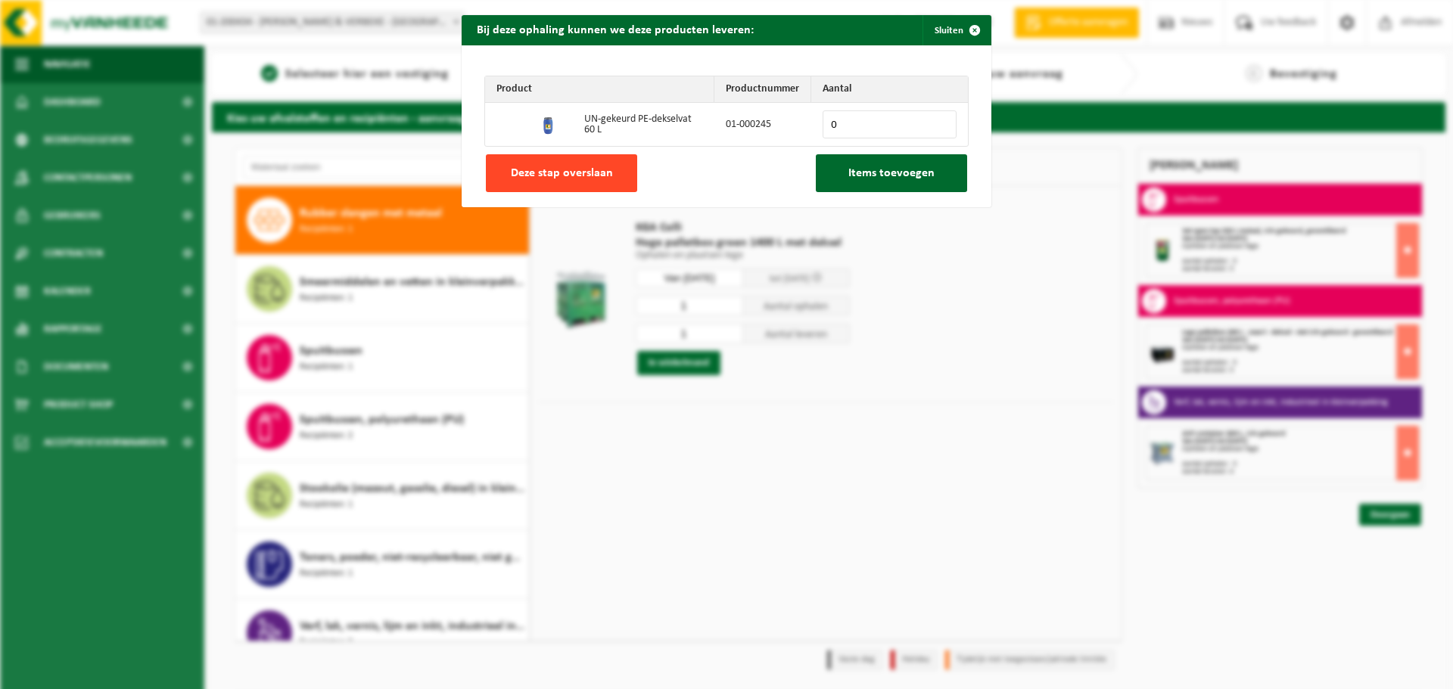
click at [567, 177] on span "Deze stap overslaan" at bounding box center [562, 173] width 102 height 12
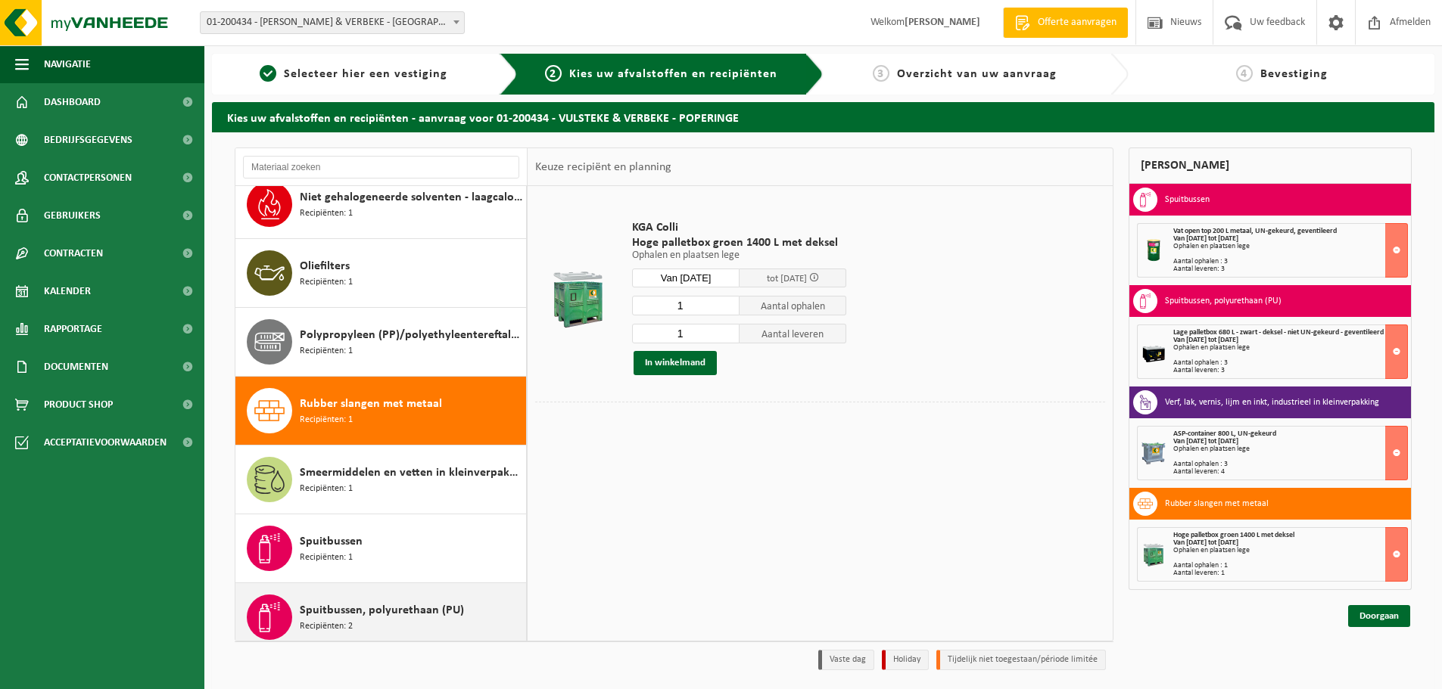
scroll to position [1288, 0]
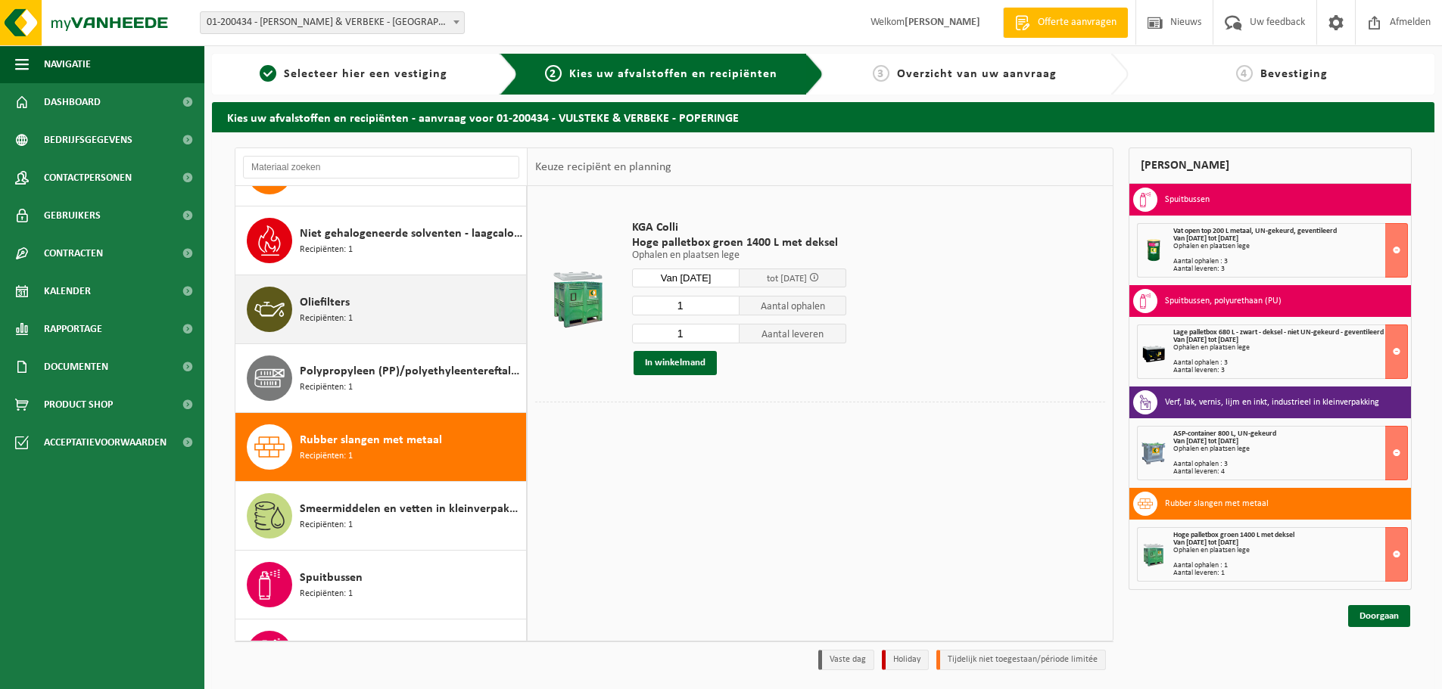
click at [341, 308] on span "Oliefilters" at bounding box center [325, 303] width 50 height 18
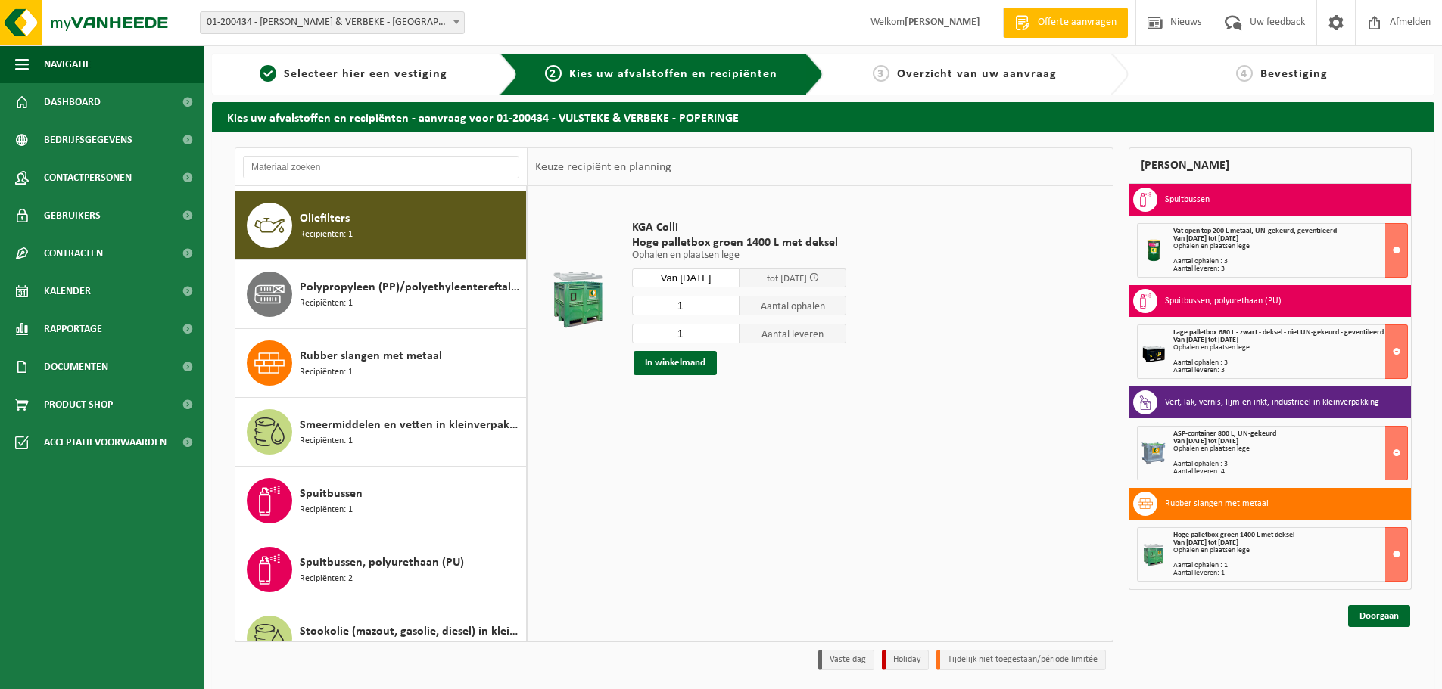
scroll to position [1377, 0]
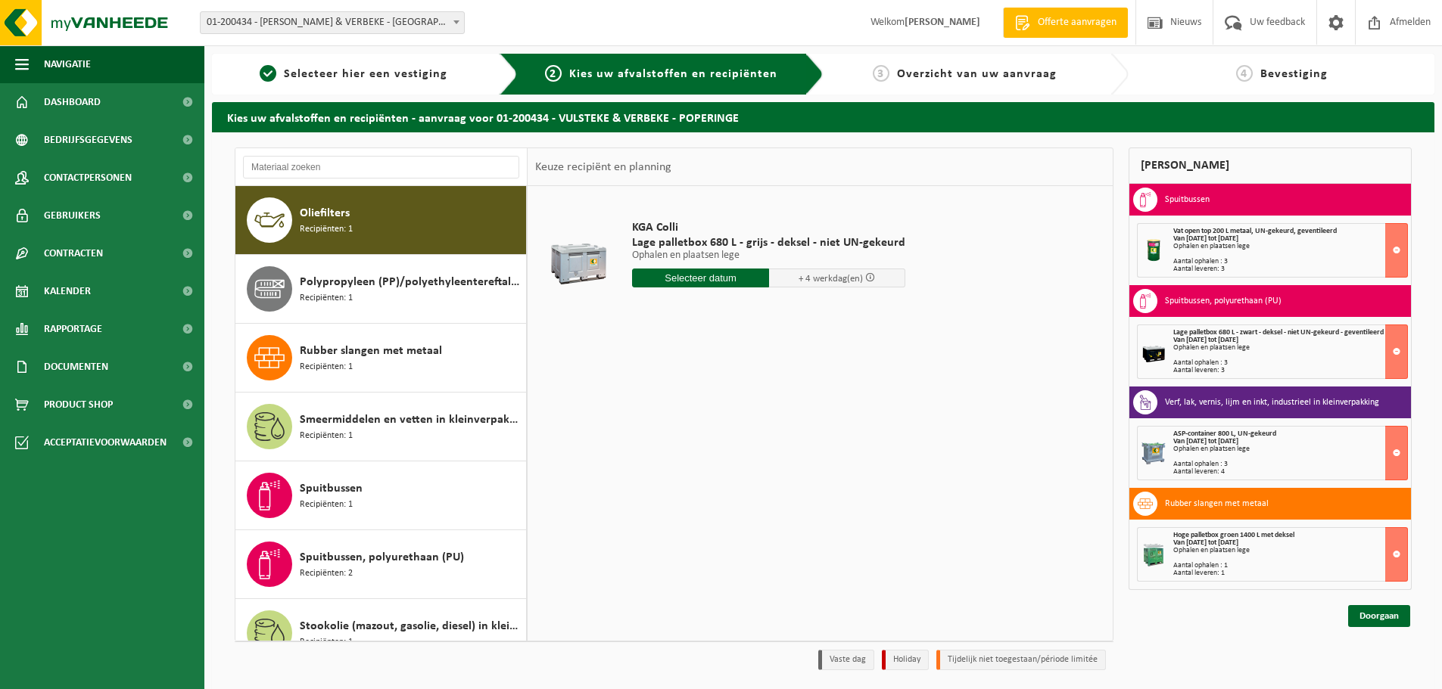
click at [731, 275] on input "text" at bounding box center [700, 278] width 137 height 19
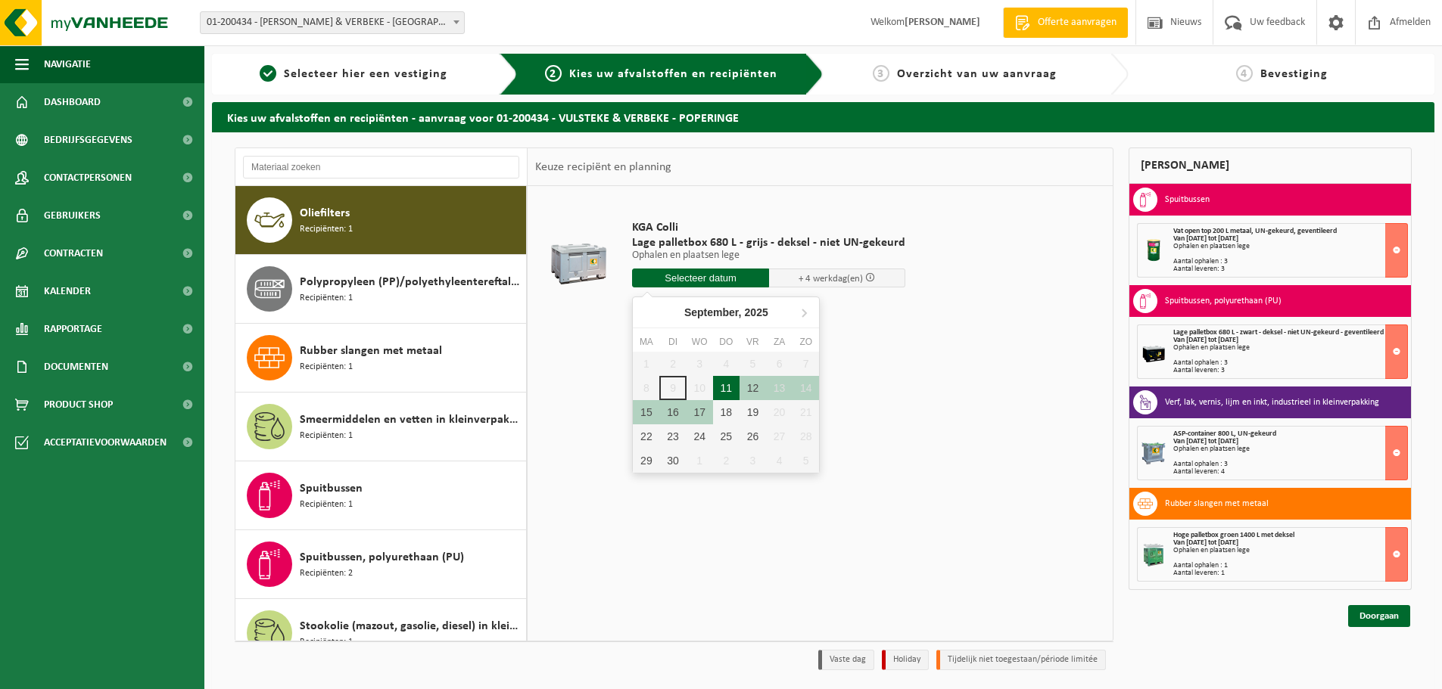
click at [721, 389] on div "11" at bounding box center [726, 388] width 26 height 24
type input "Van 2025-09-11"
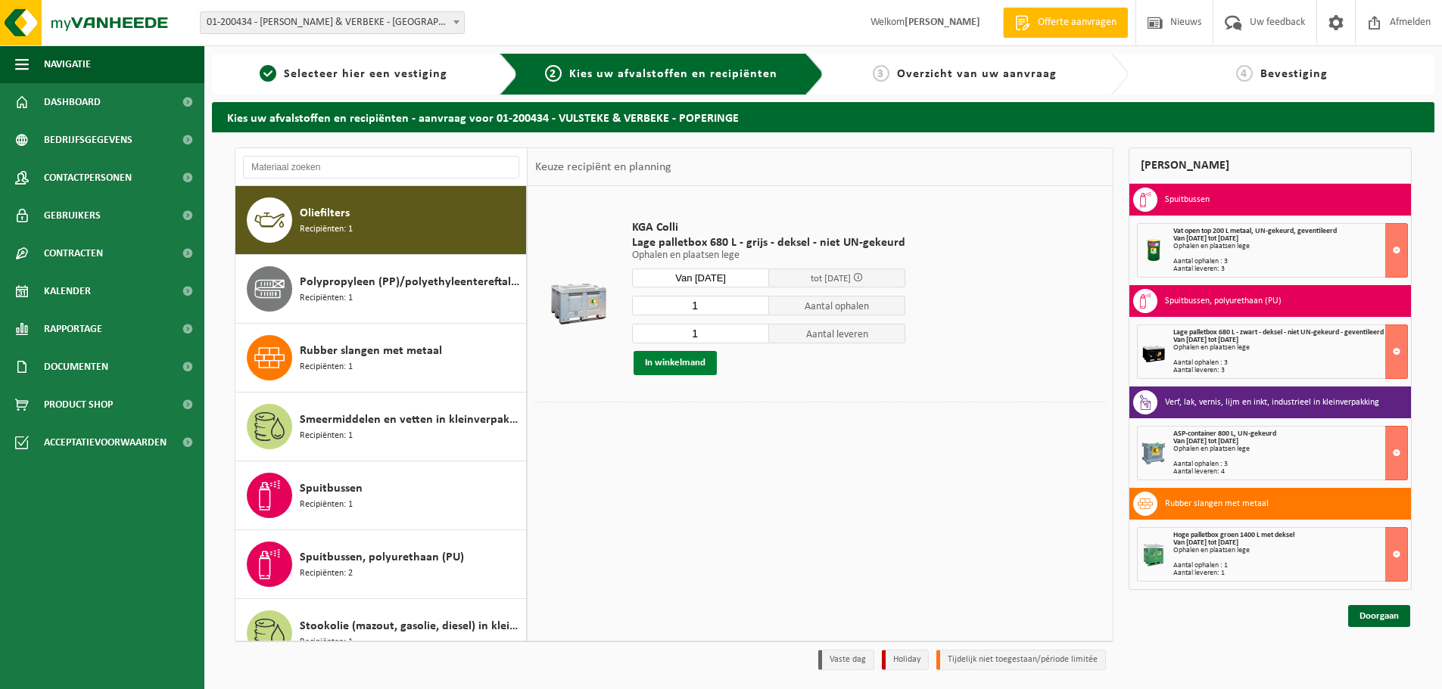
click at [698, 363] on button "In winkelmand" at bounding box center [674, 363] width 83 height 24
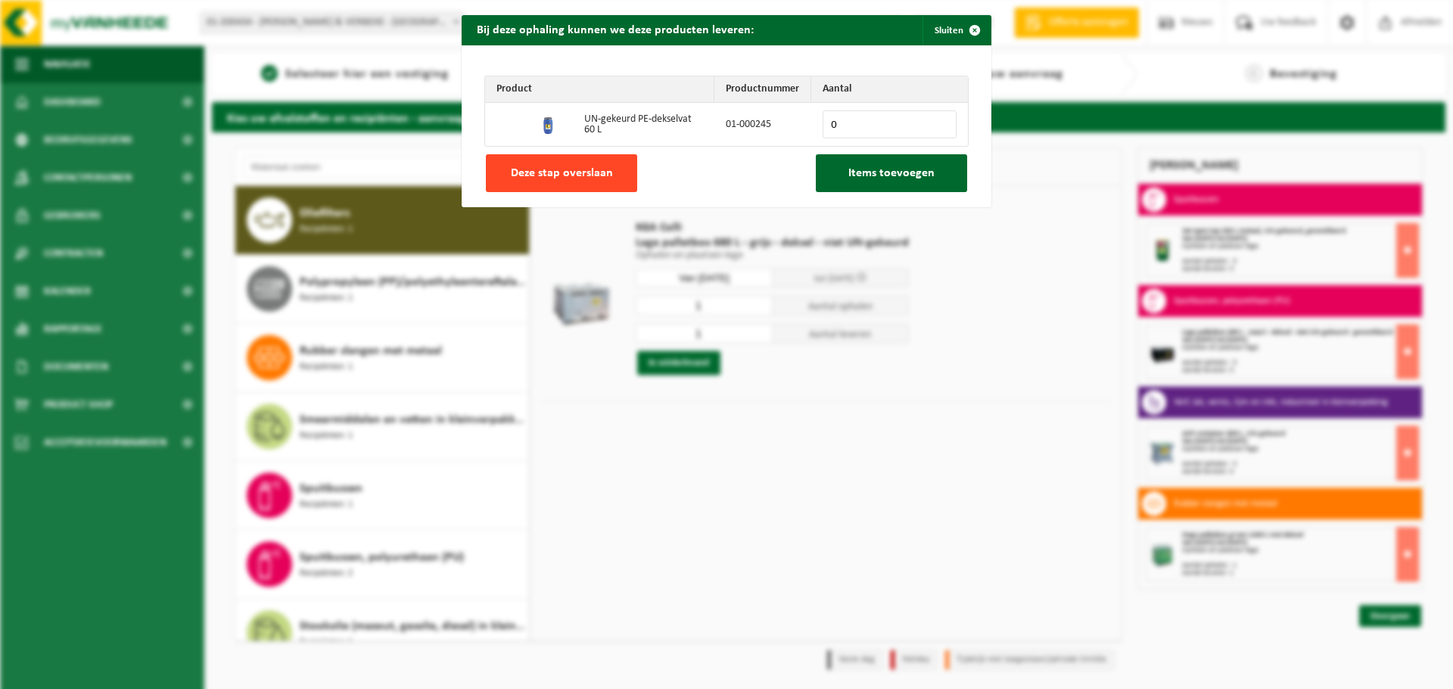
click at [583, 174] on span "Deze stap overslaan" at bounding box center [562, 173] width 102 height 12
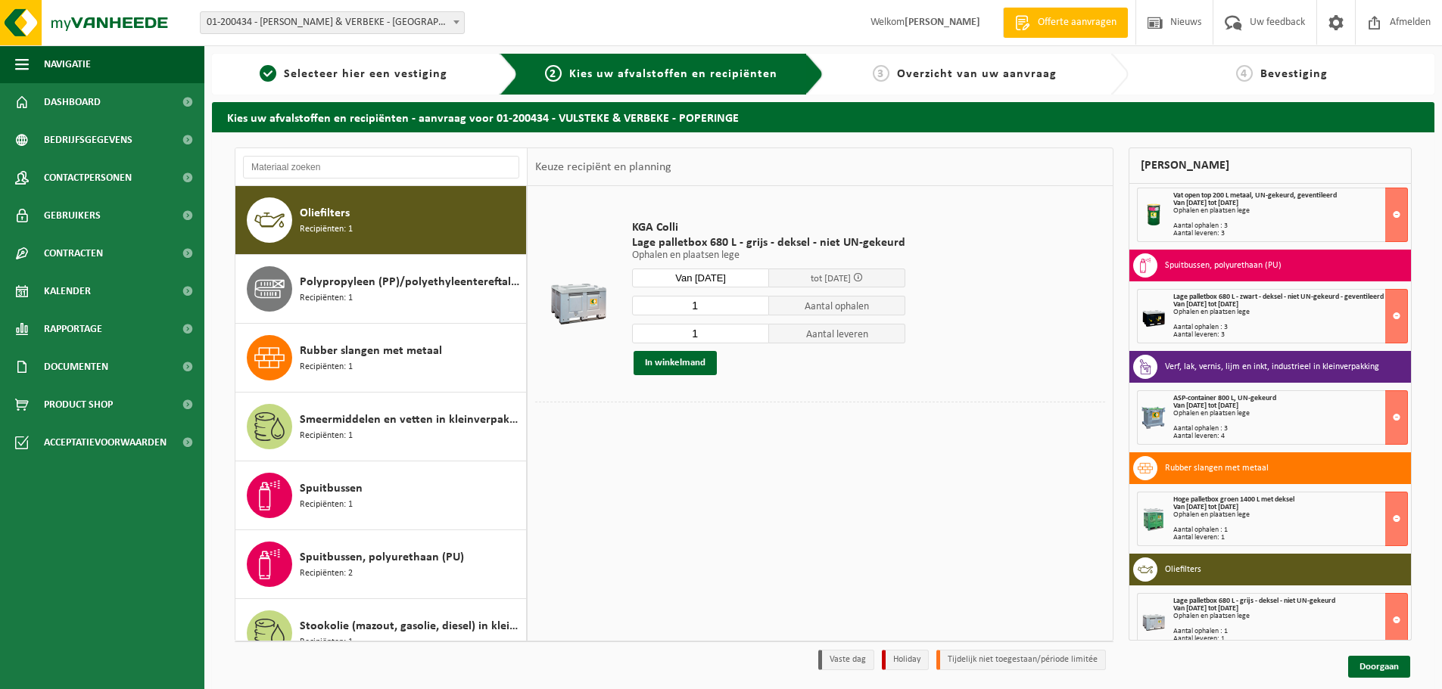
scroll to position [51, 0]
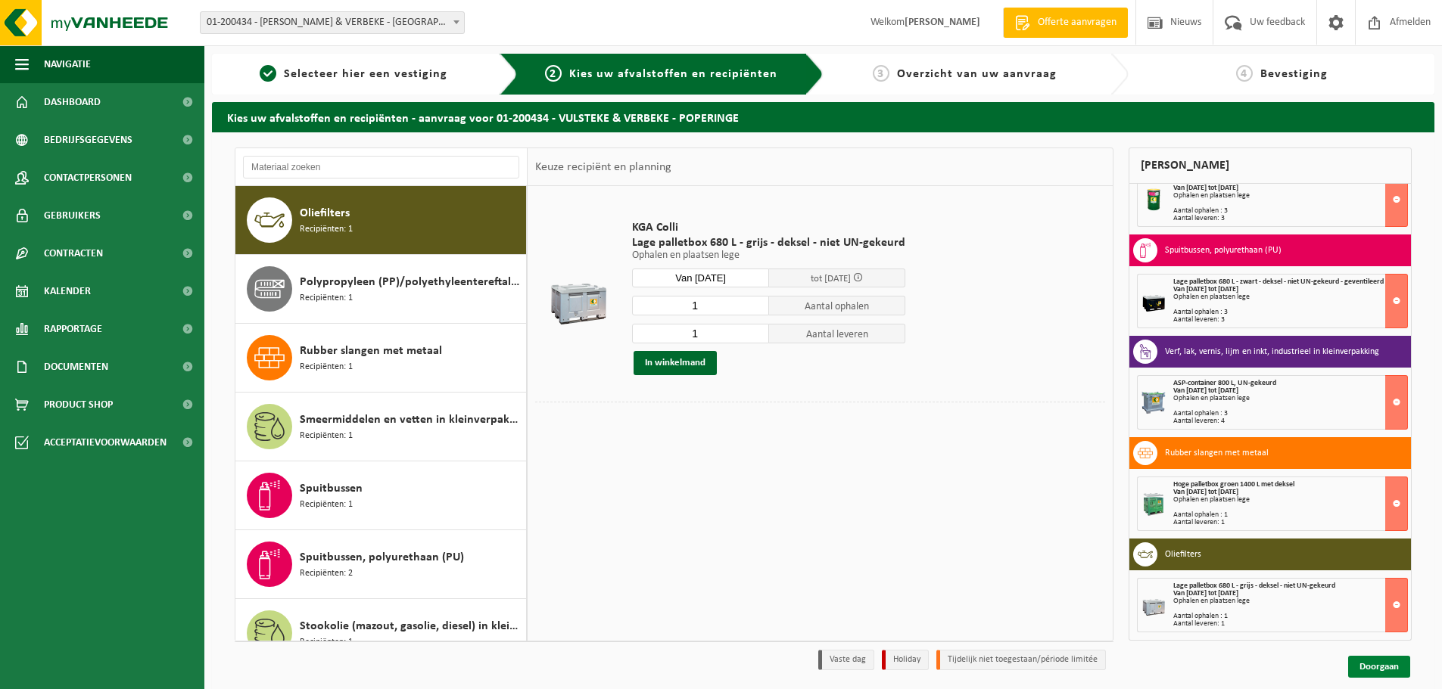
click at [1366, 661] on link "Doorgaan" at bounding box center [1379, 667] width 62 height 22
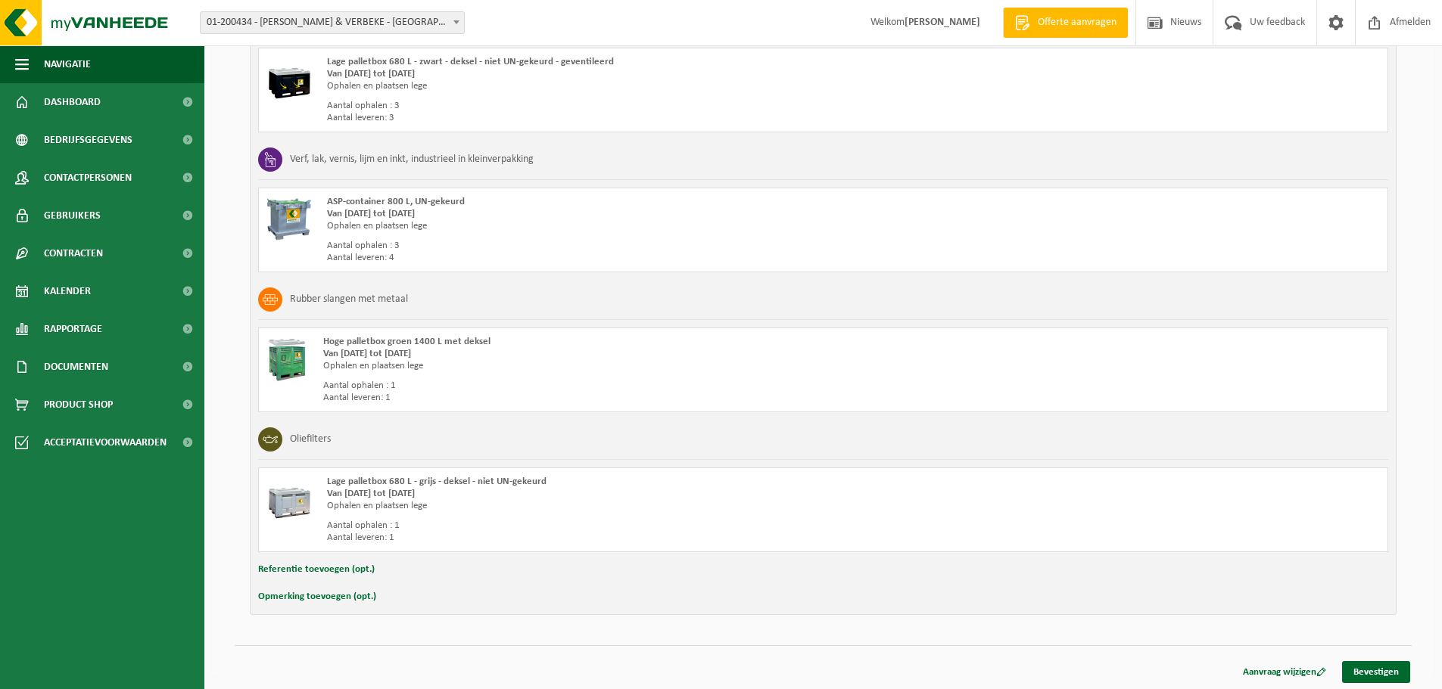
scroll to position [532, 0]
click at [1364, 662] on link "Bevestigen" at bounding box center [1376, 670] width 68 height 22
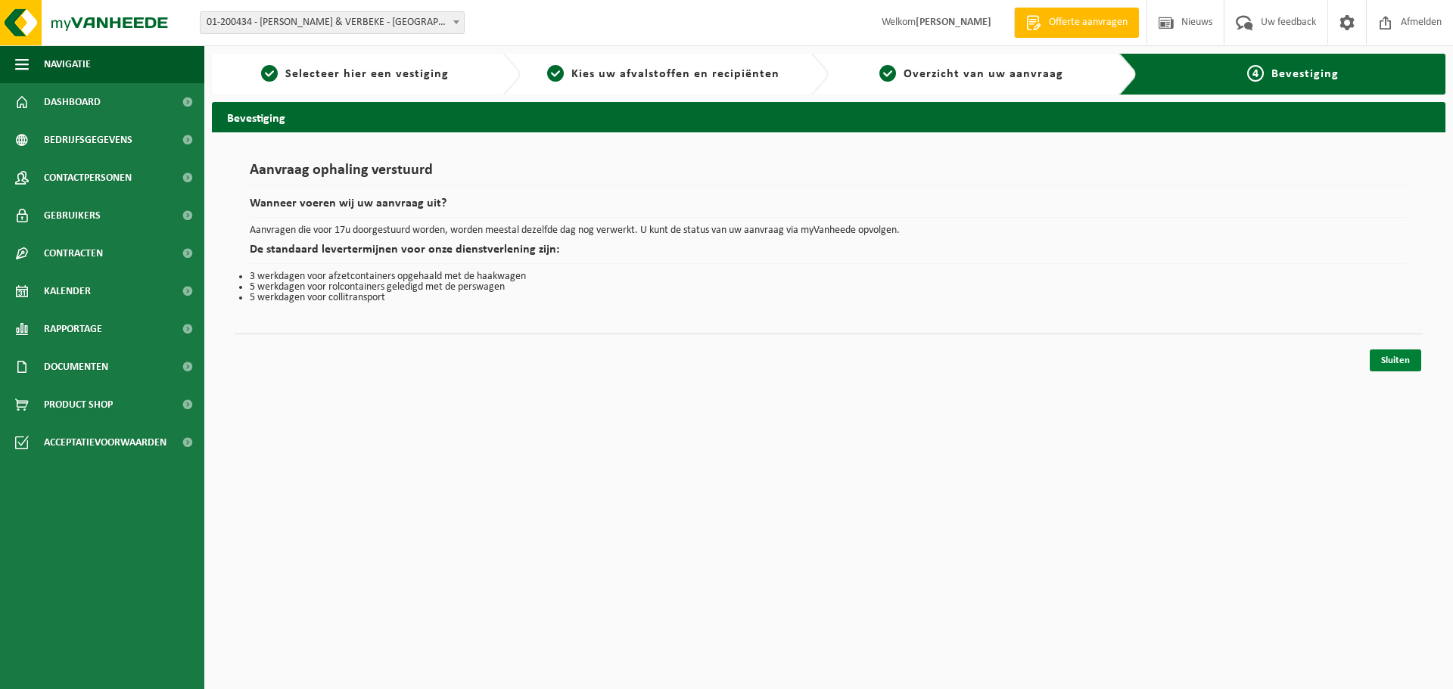
click at [1388, 360] on link "Sluiten" at bounding box center [1395, 361] width 51 height 22
